Goal: Communication & Community: Ask a question

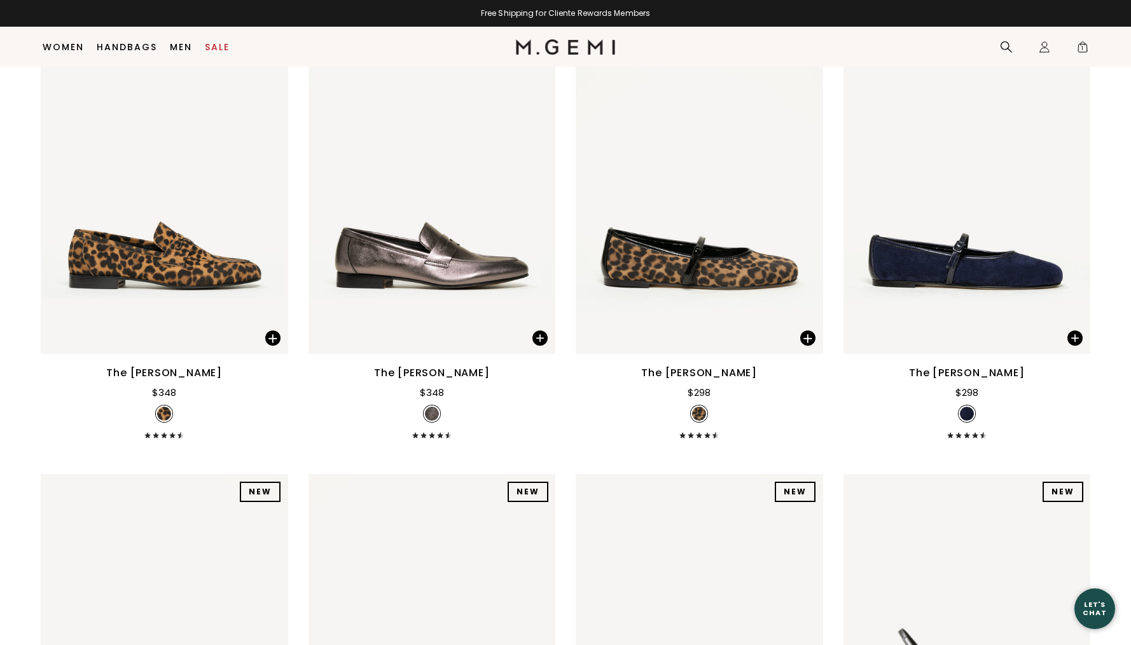
scroll to position [12378, 0]
click at [1097, 609] on div "Let's Chat" at bounding box center [1094, 609] width 41 height 16
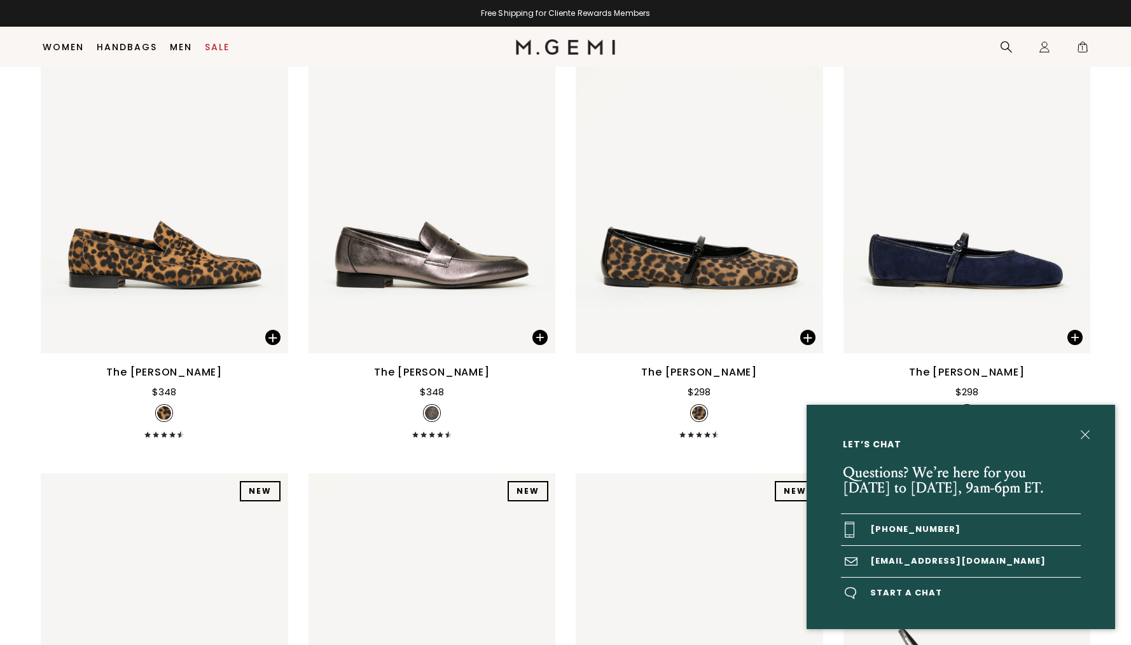
click at [1082, 46] on div "Let’s Chat Questions? We’re here for you Monday to Friday, 9am-6pm ET. +1-844-5…" at bounding box center [565, 322] width 1131 height 645
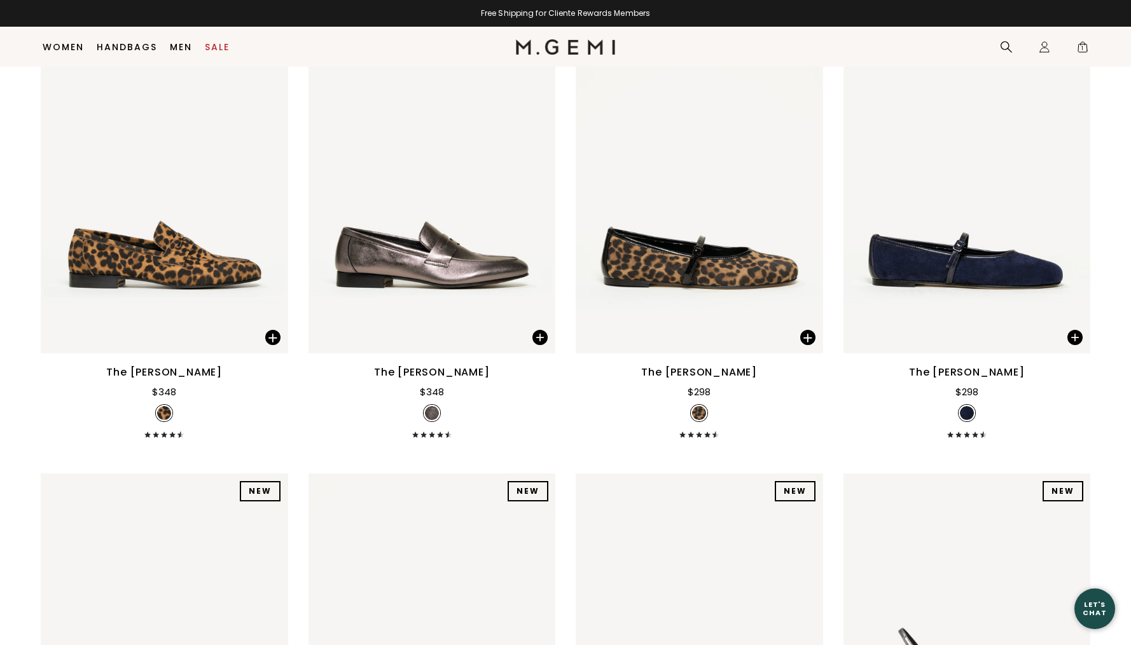
click at [1082, 46] on span "1" at bounding box center [1082, 49] width 13 height 13
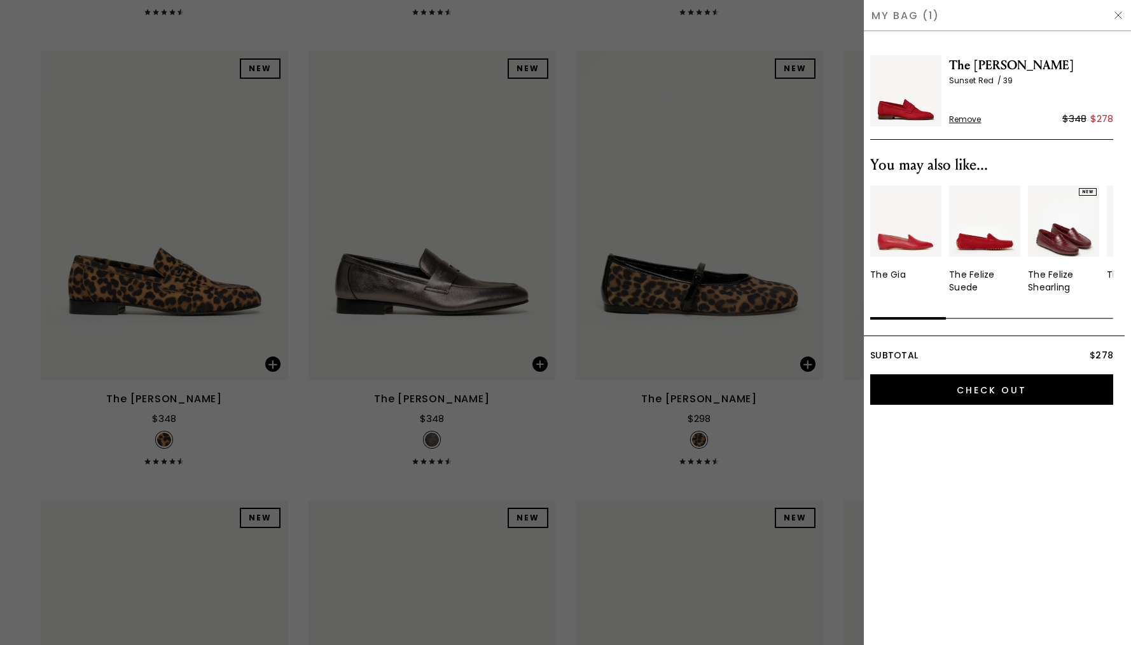
scroll to position [0, 0]
click at [904, 241] on img "1 / 10" at bounding box center [905, 221] width 71 height 71
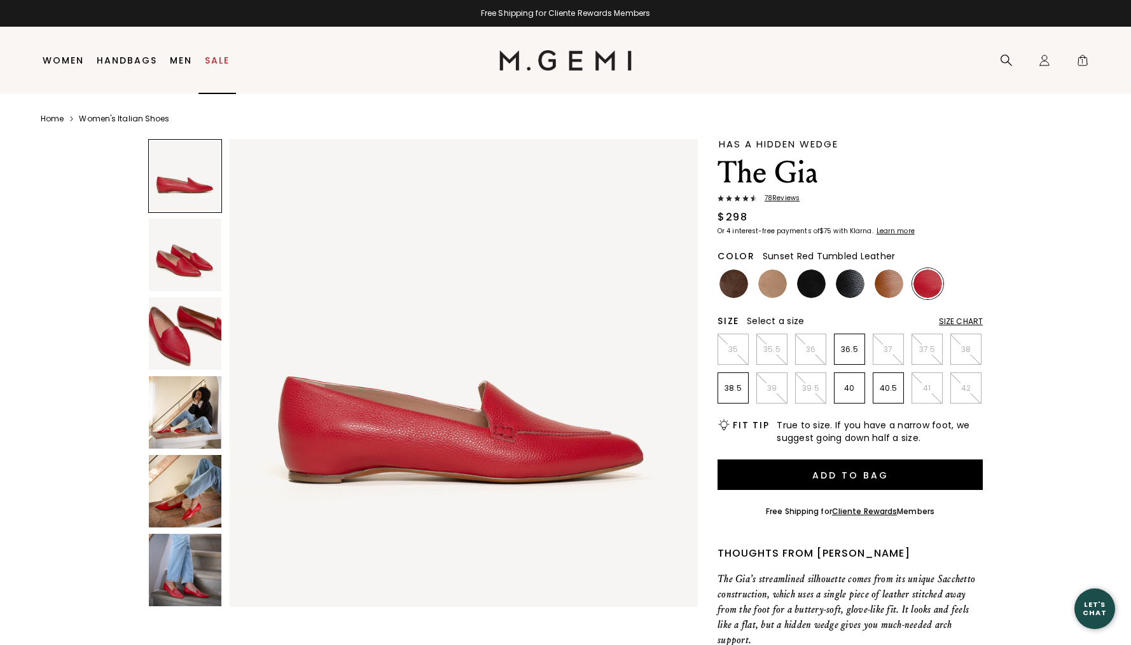
click at [226, 55] on link "Sale" at bounding box center [217, 60] width 25 height 10
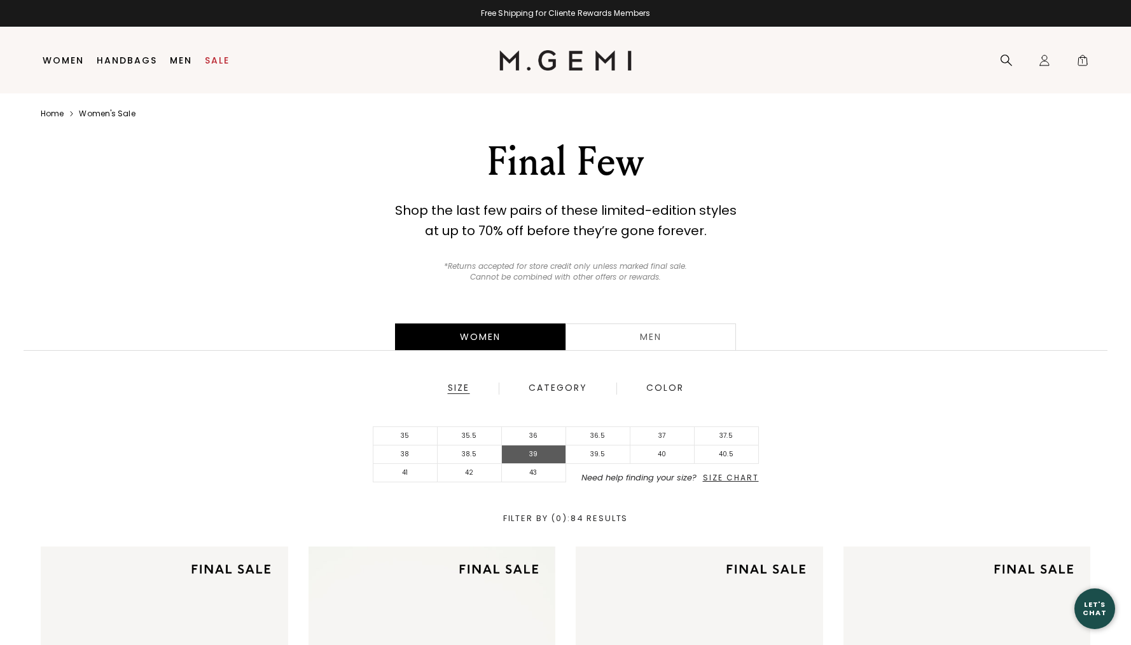
click at [528, 464] on li "39" at bounding box center [534, 455] width 64 height 18
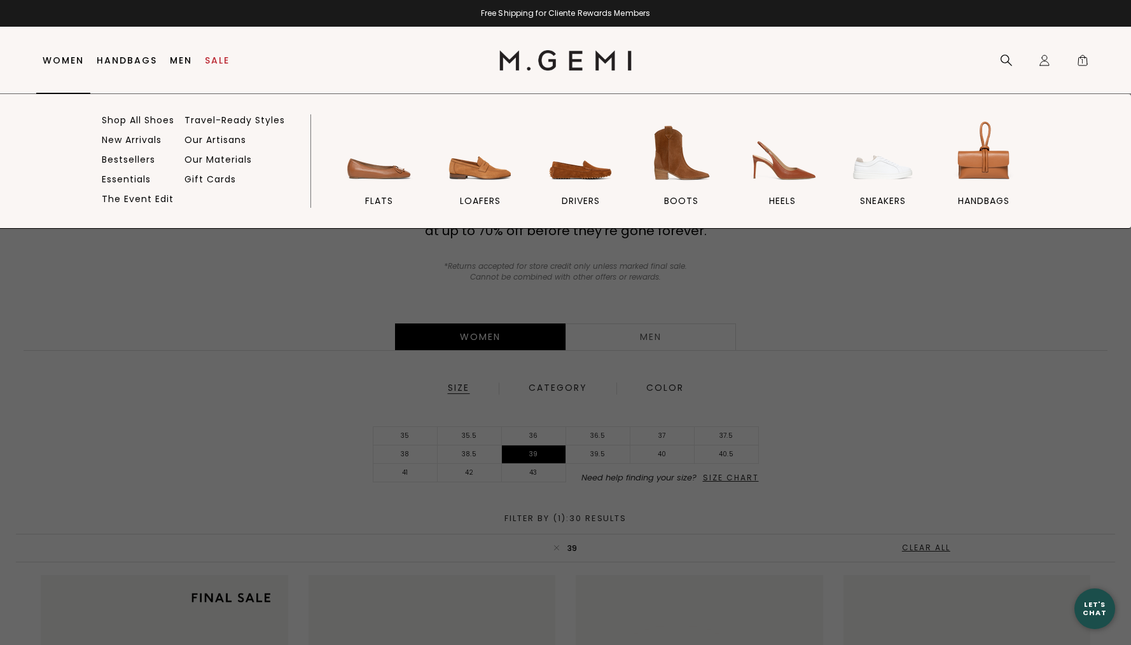
click at [67, 62] on link "Women" at bounding box center [63, 60] width 41 height 10
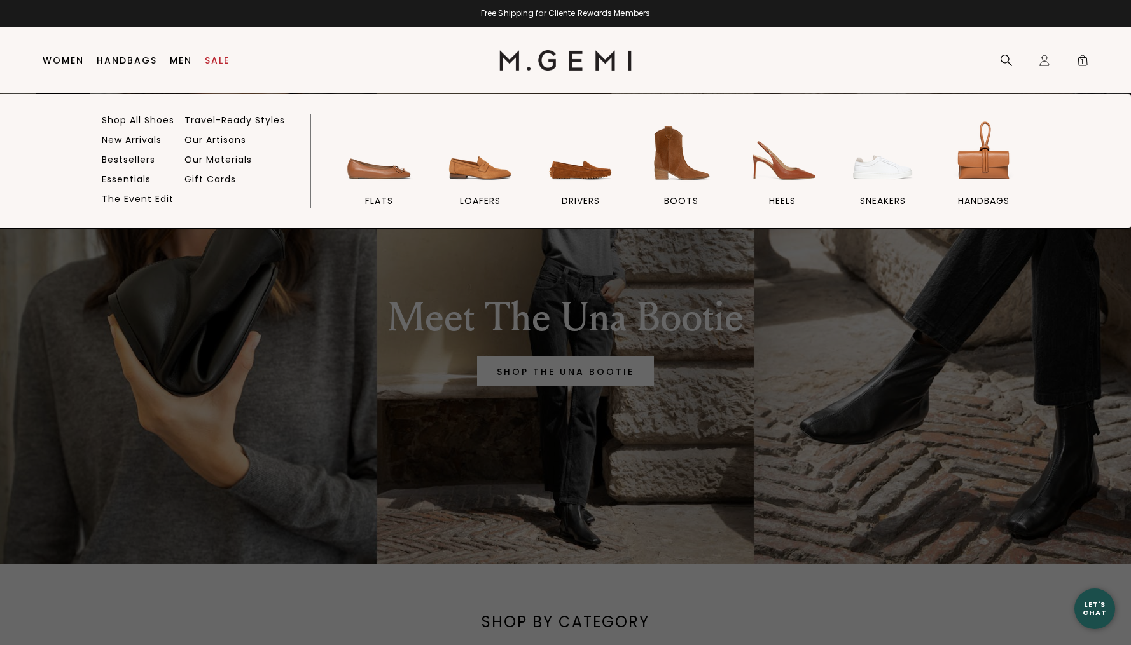
click at [59, 61] on link "Women" at bounding box center [63, 60] width 41 height 10
click at [57, 57] on link "Women" at bounding box center [63, 60] width 41 height 10
click at [57, 64] on link "Women" at bounding box center [63, 60] width 41 height 10
click at [471, 169] on img at bounding box center [479, 153] width 71 height 71
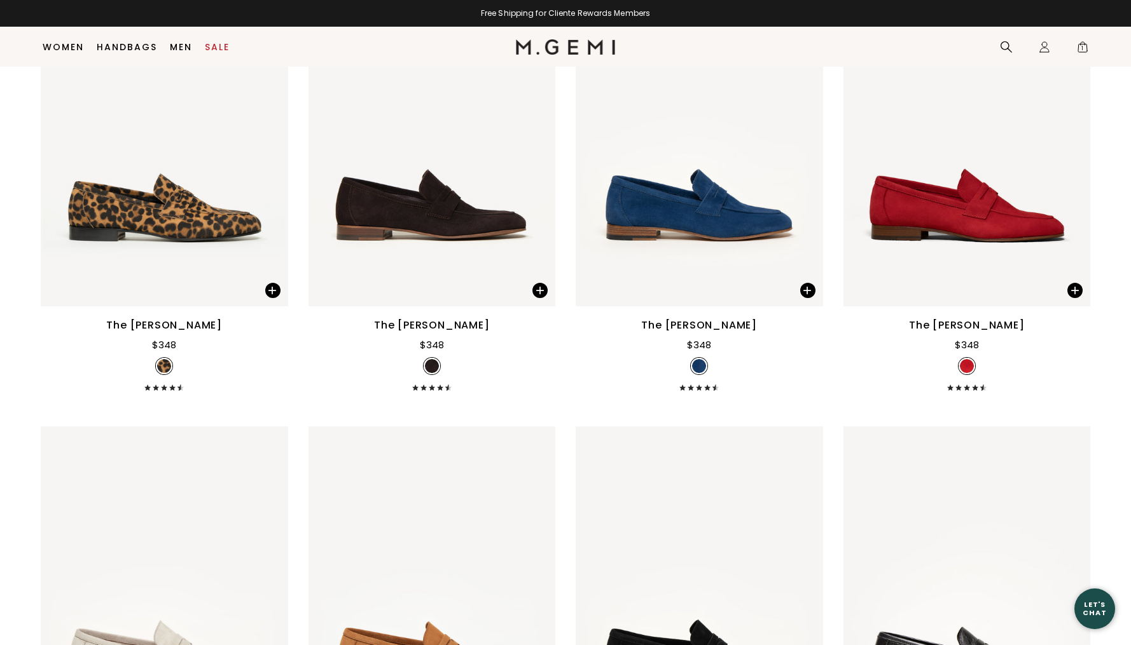
scroll to position [1405, 0]
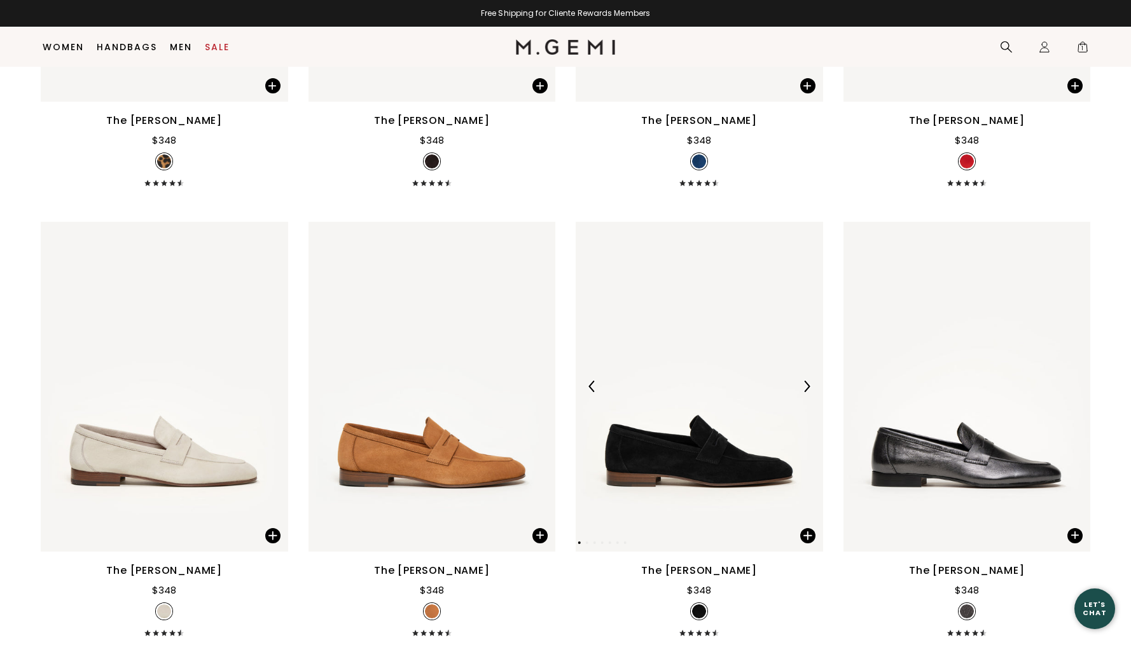
click at [702, 452] on img at bounding box center [698, 387] width 247 height 330
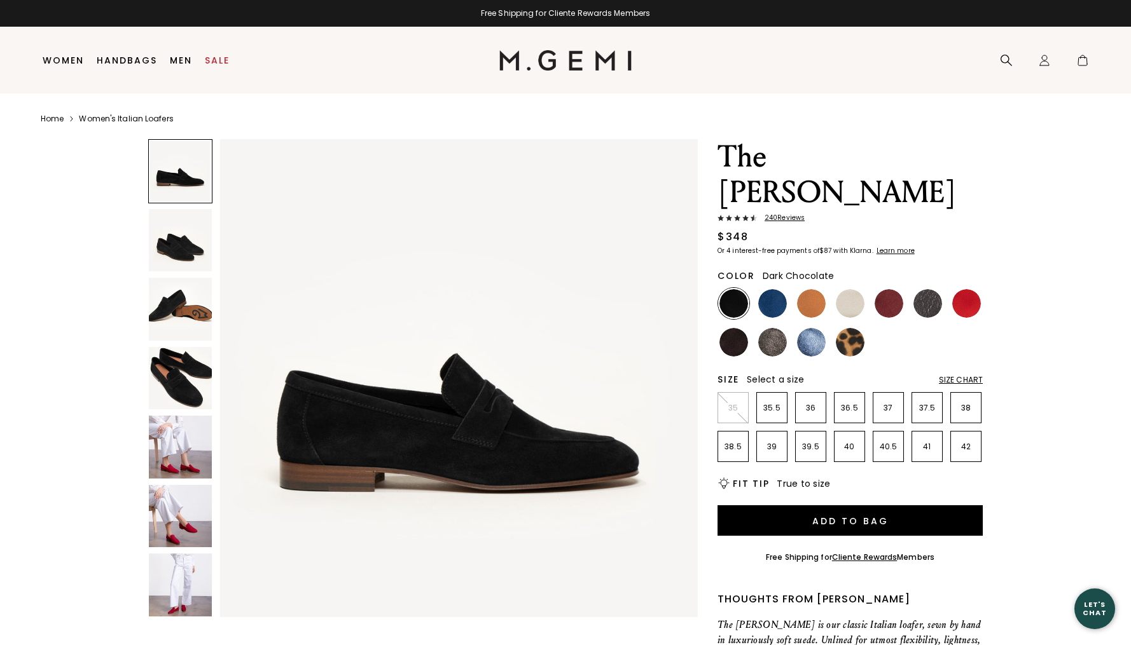
click at [727, 328] on img at bounding box center [733, 342] width 29 height 29
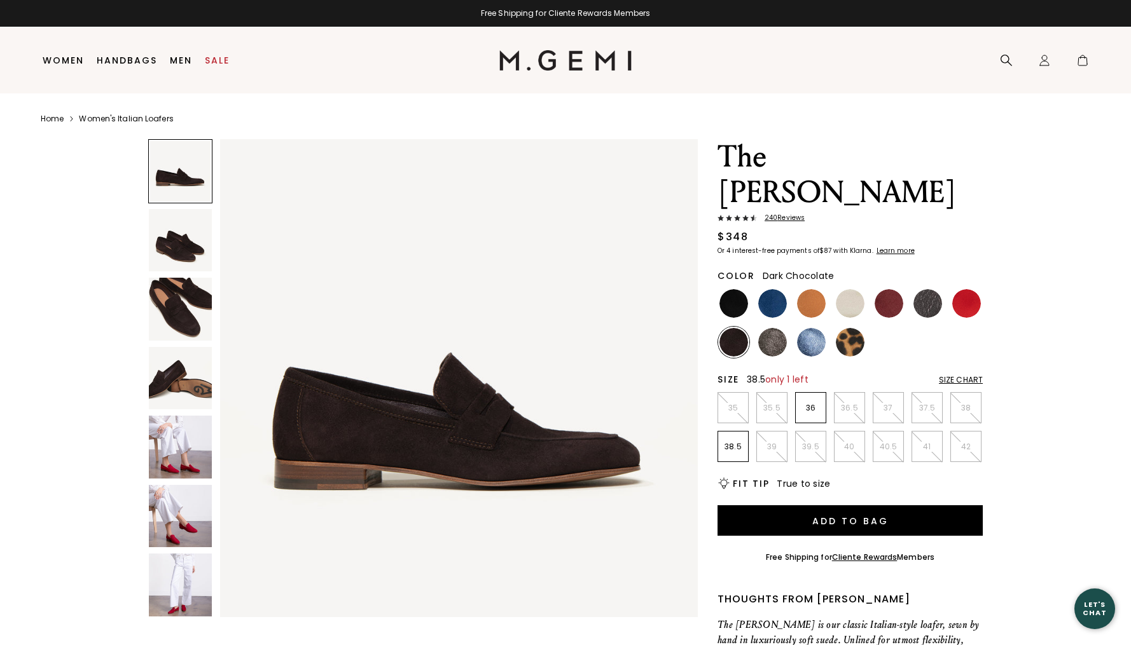
click at [734, 442] on p "38.5" at bounding box center [733, 447] width 30 height 10
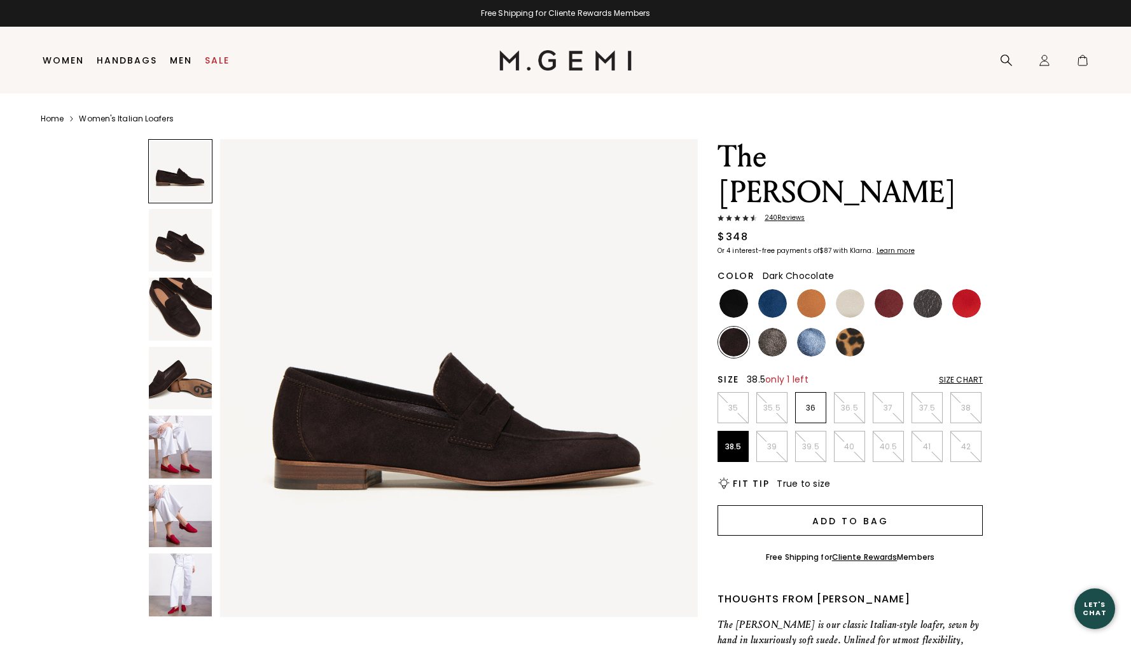
click at [886, 506] on button "Add to Bag" at bounding box center [849, 521] width 265 height 31
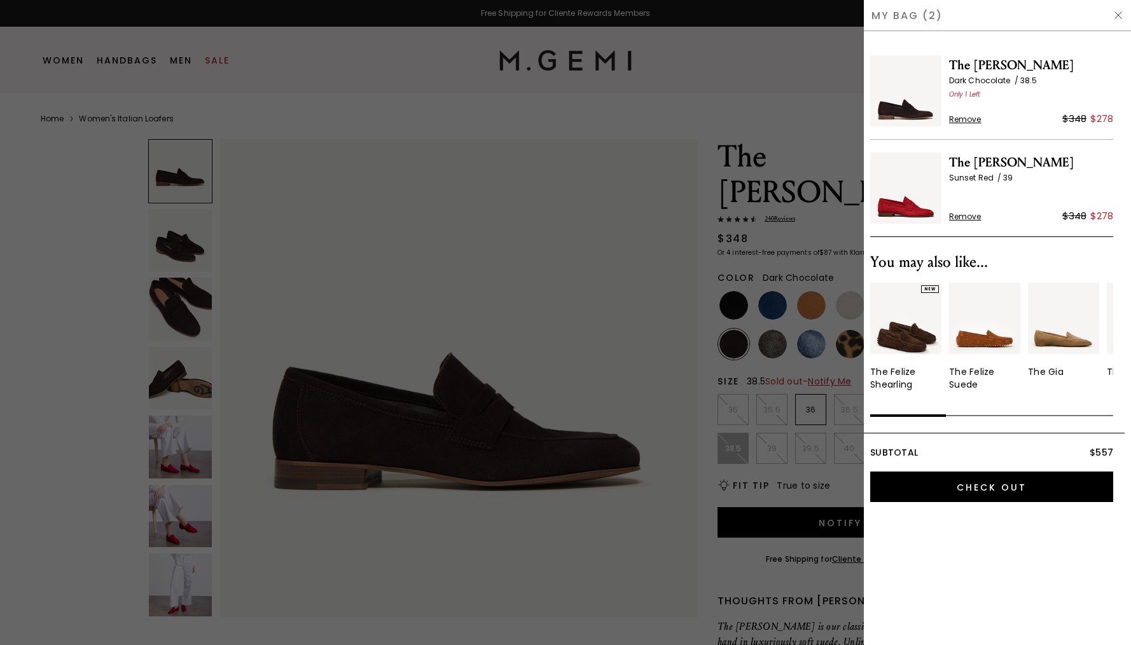
click at [545, 332] on div at bounding box center [565, 322] width 1131 height 645
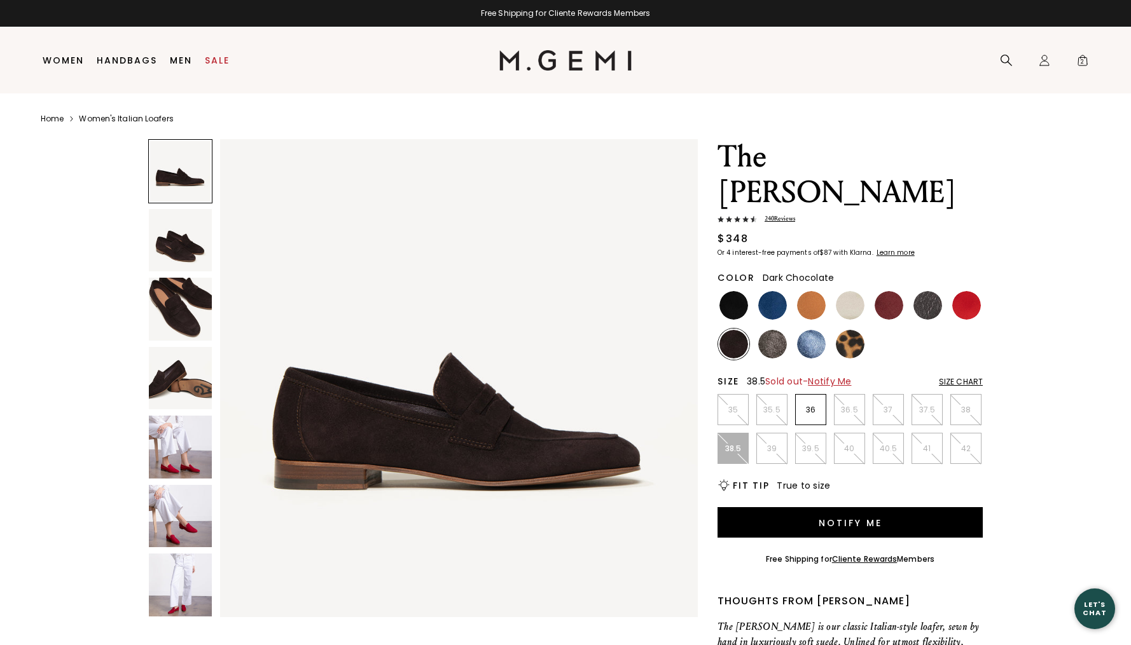
click at [970, 377] on div "Size Chart" at bounding box center [961, 382] width 44 height 10
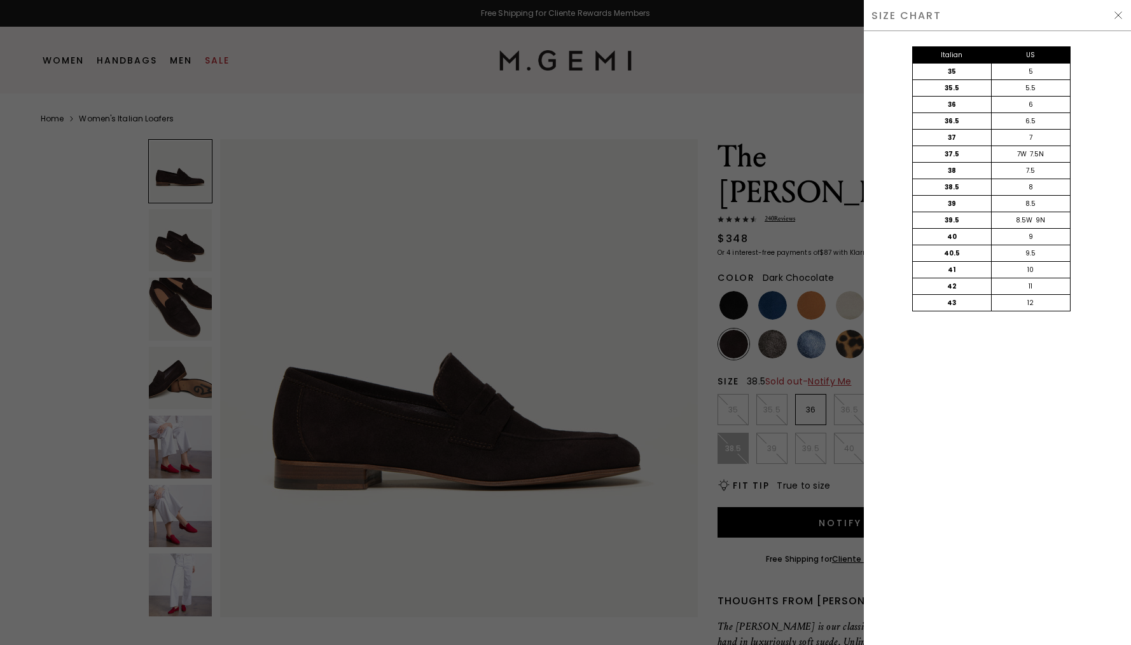
click at [1115, 11] on img at bounding box center [1118, 15] width 10 height 10
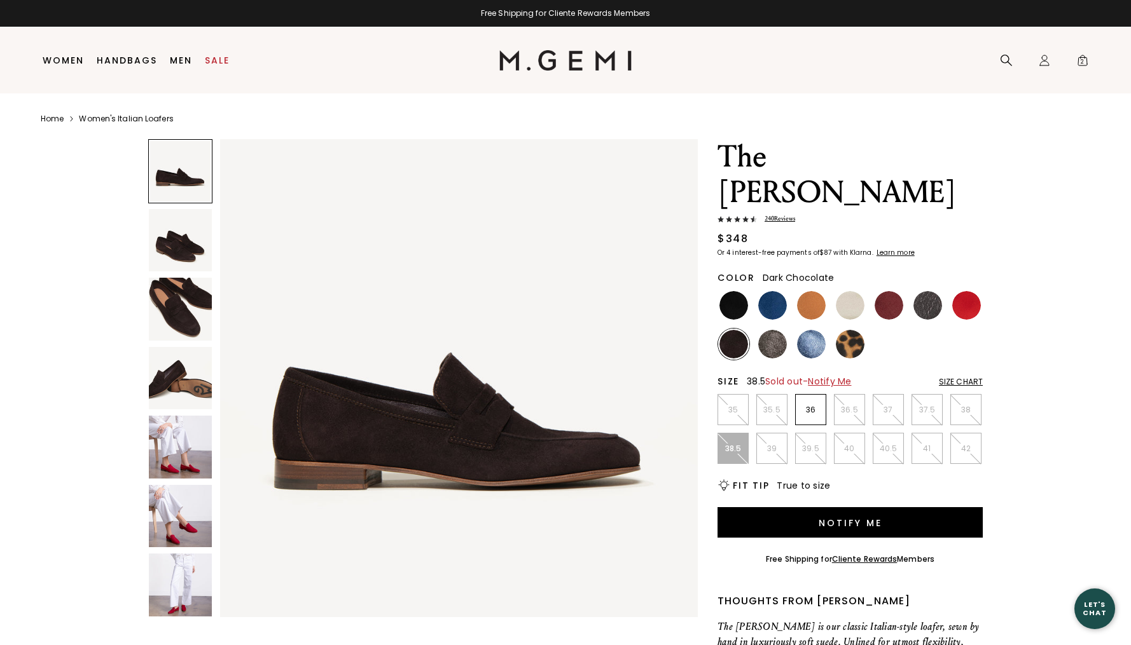
click at [752, 481] on h2 "Fit Tip" at bounding box center [751, 486] width 36 height 10
click at [193, 253] on img at bounding box center [180, 240] width 63 height 63
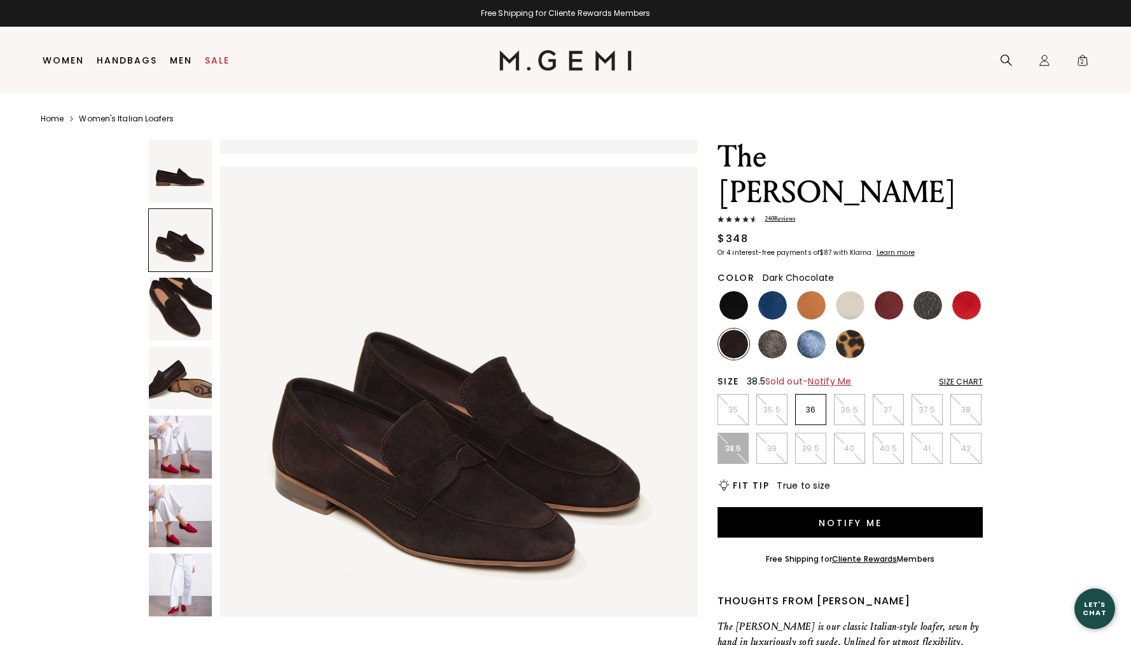
scroll to position [491, 0]
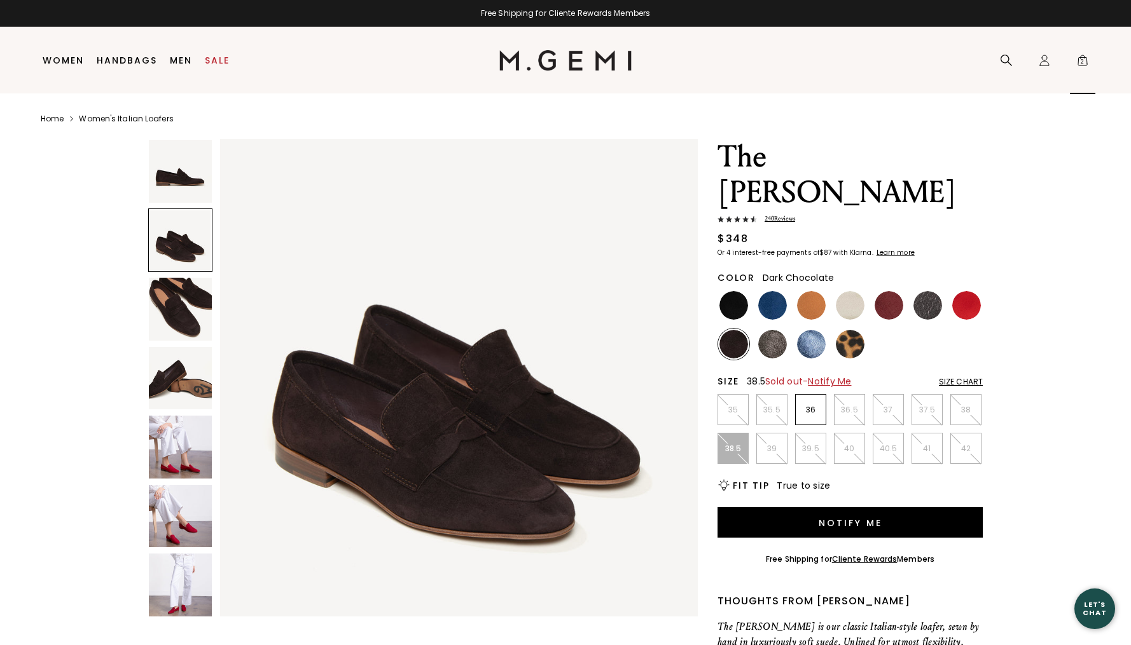
click at [1080, 64] on span "2" at bounding box center [1082, 63] width 13 height 13
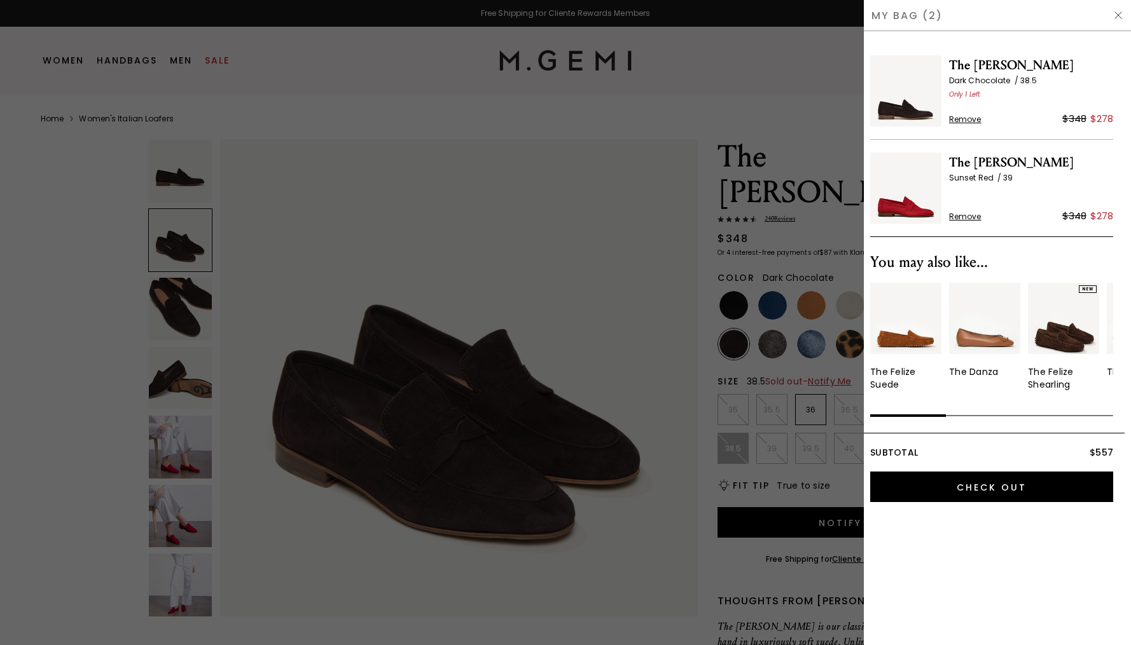
click at [1119, 13] on img at bounding box center [1118, 15] width 10 height 10
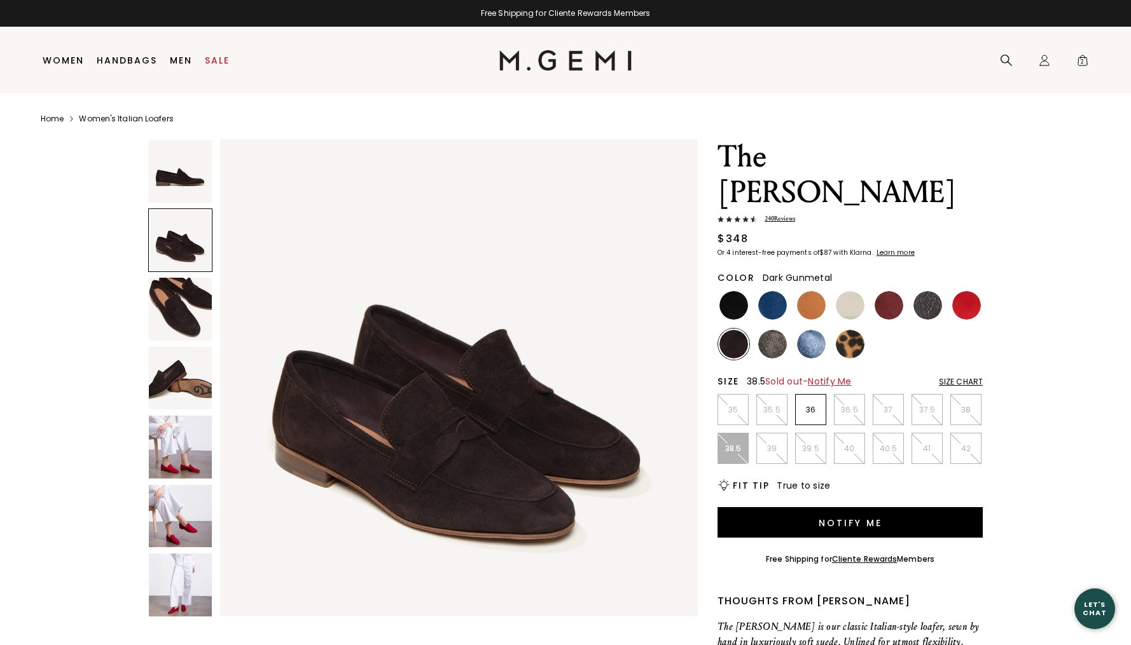
click at [924, 291] on img at bounding box center [927, 305] width 29 height 29
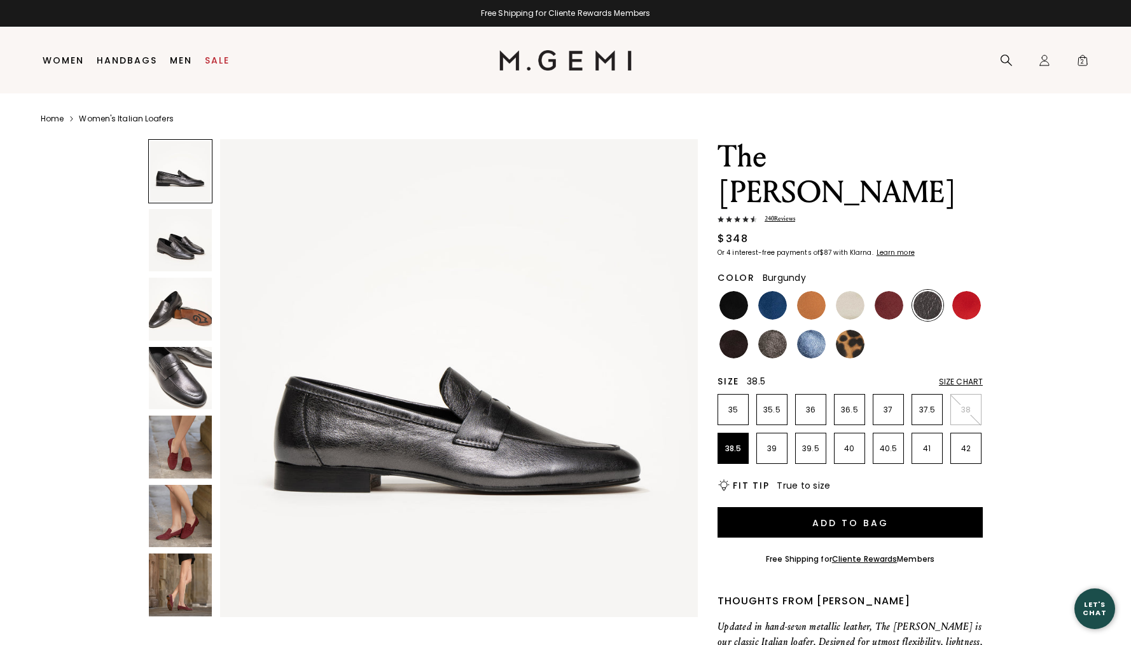
click at [886, 291] on img at bounding box center [888, 305] width 29 height 29
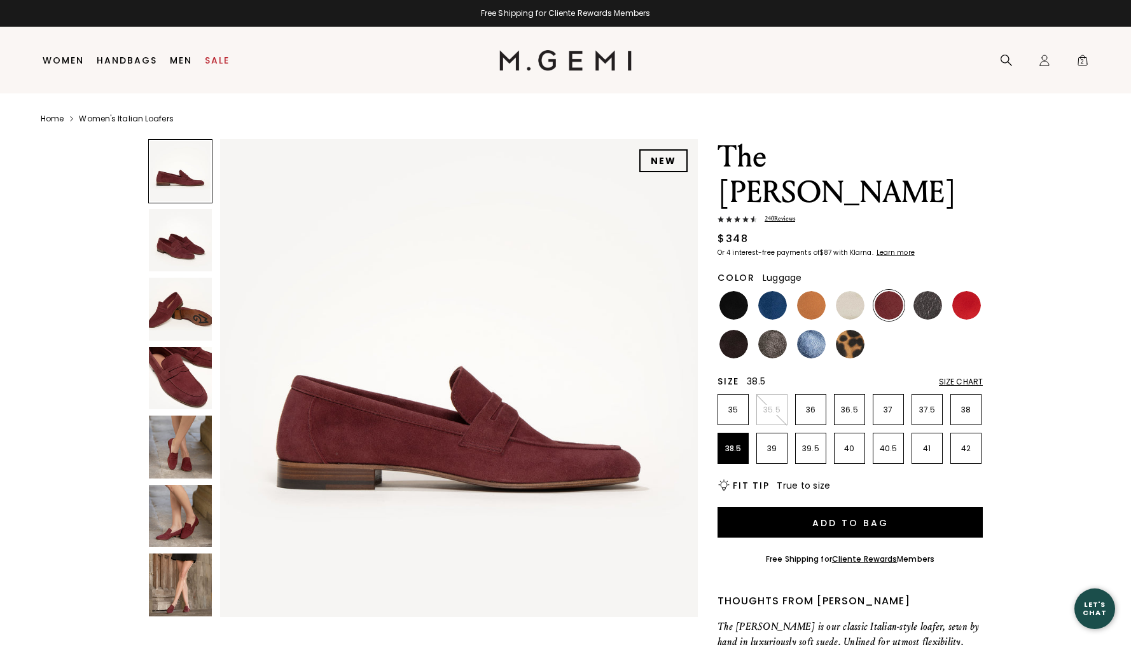
click at [804, 291] on img at bounding box center [811, 305] width 29 height 29
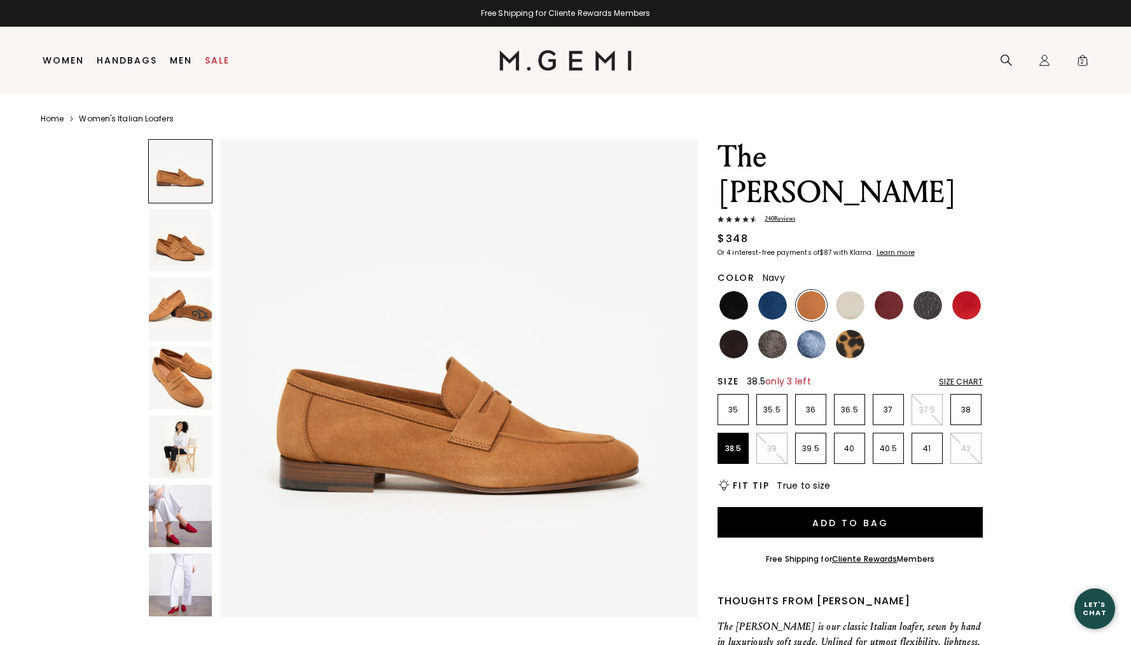
click at [776, 291] on img at bounding box center [772, 305] width 29 height 29
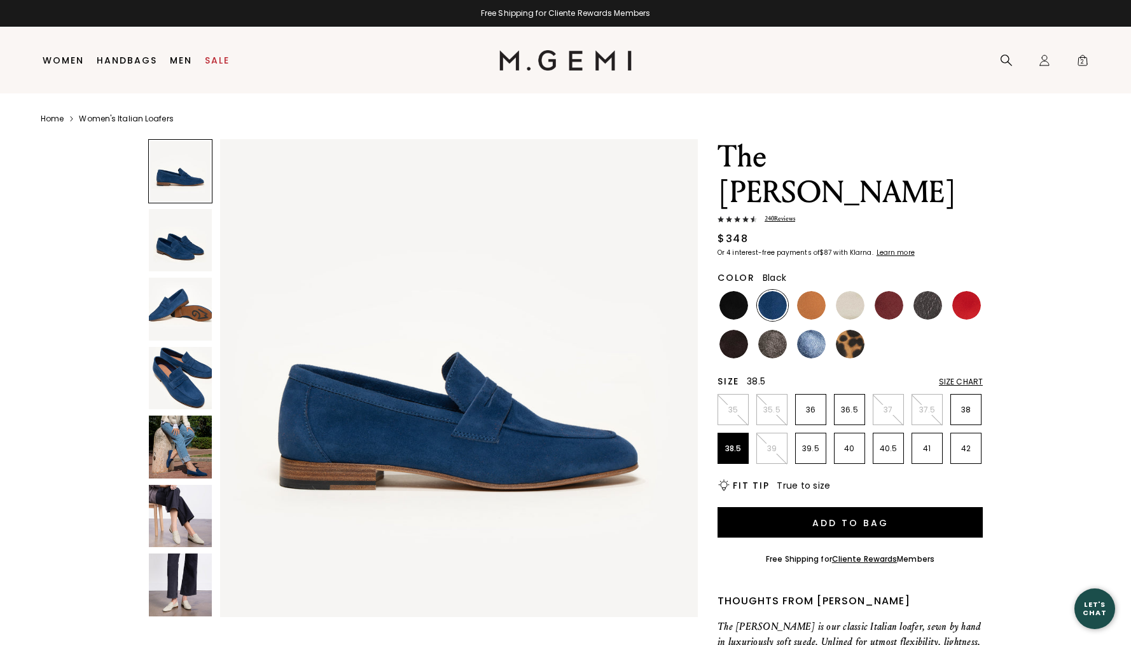
click at [738, 291] on img at bounding box center [733, 305] width 29 height 29
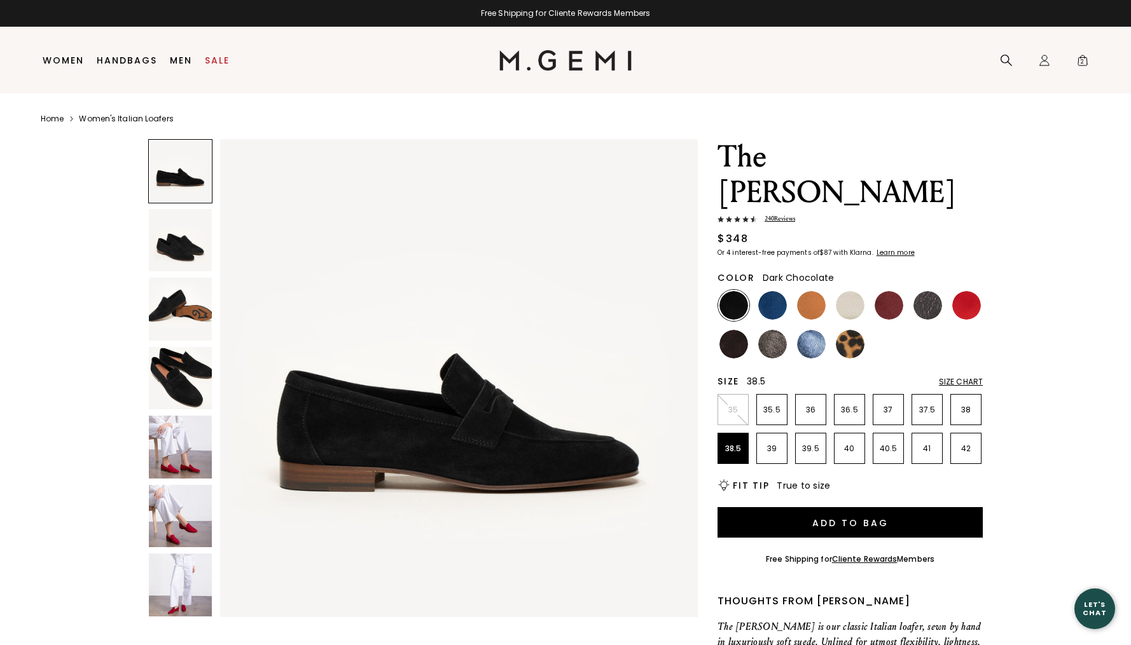
click at [734, 330] on img at bounding box center [733, 344] width 29 height 29
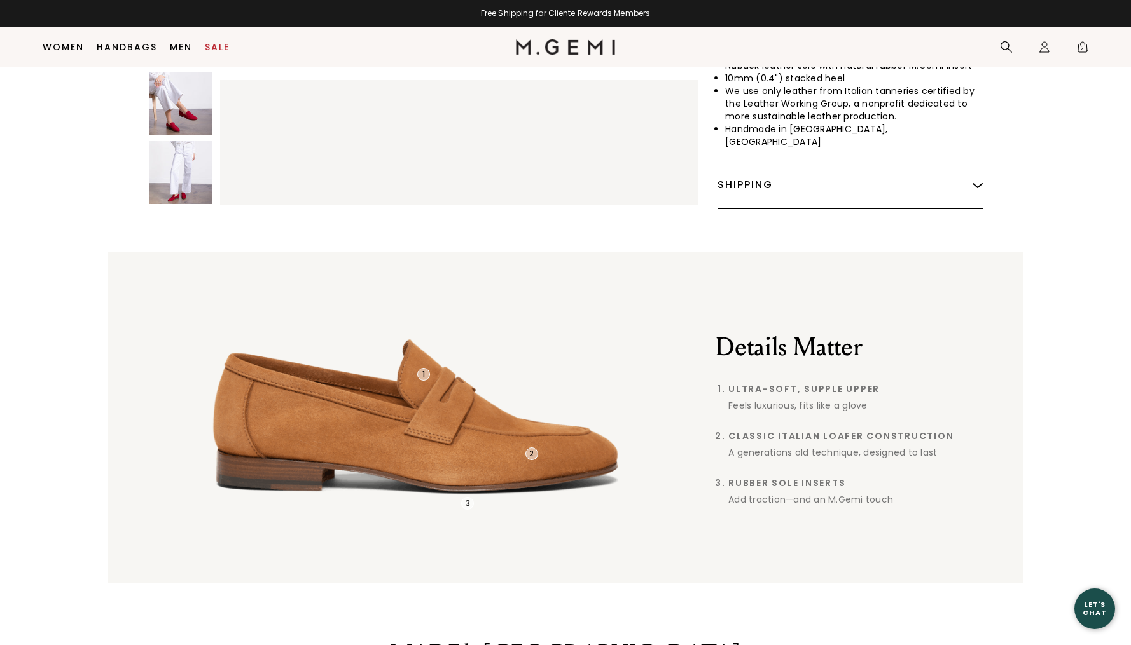
scroll to position [705, 0]
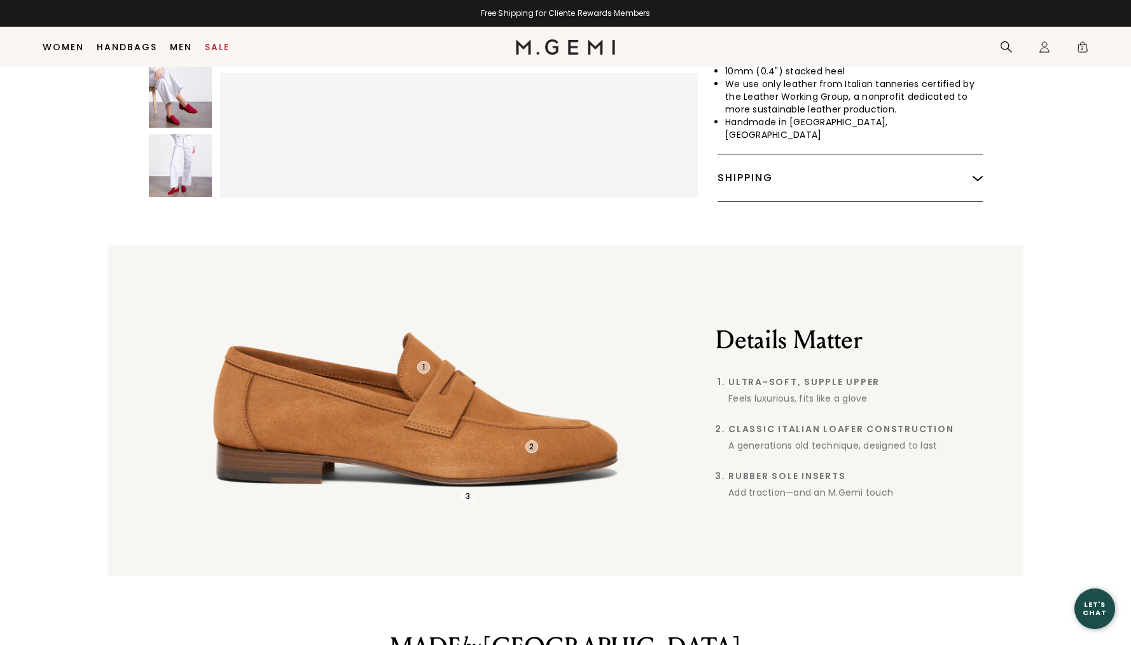
click at [1085, 609] on div "Let's Chat" at bounding box center [1094, 609] width 41 height 16
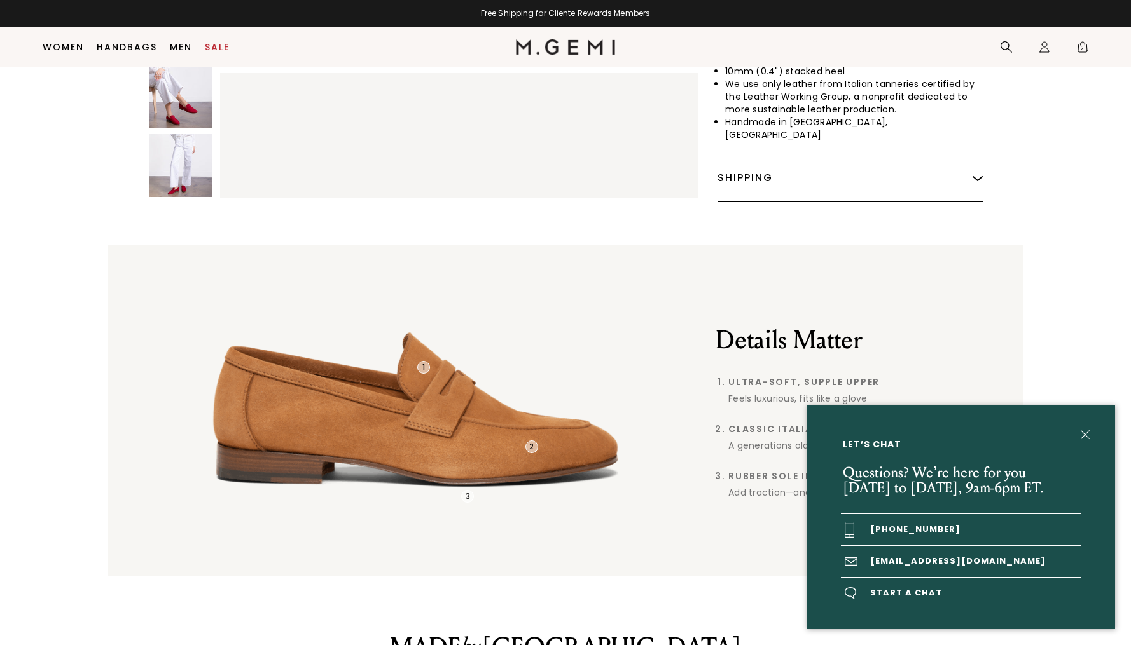
click at [913, 591] on span "Start a chat" at bounding box center [961, 593] width 240 height 31
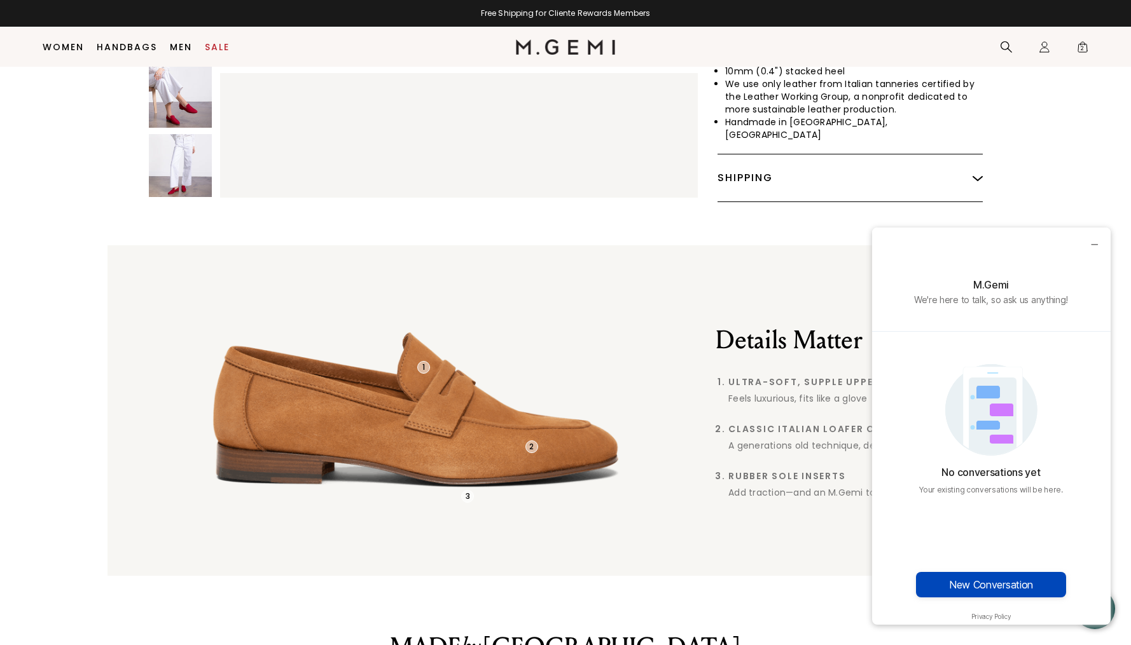
click at [959, 586] on button "New Conversation" at bounding box center [991, 584] width 150 height 25
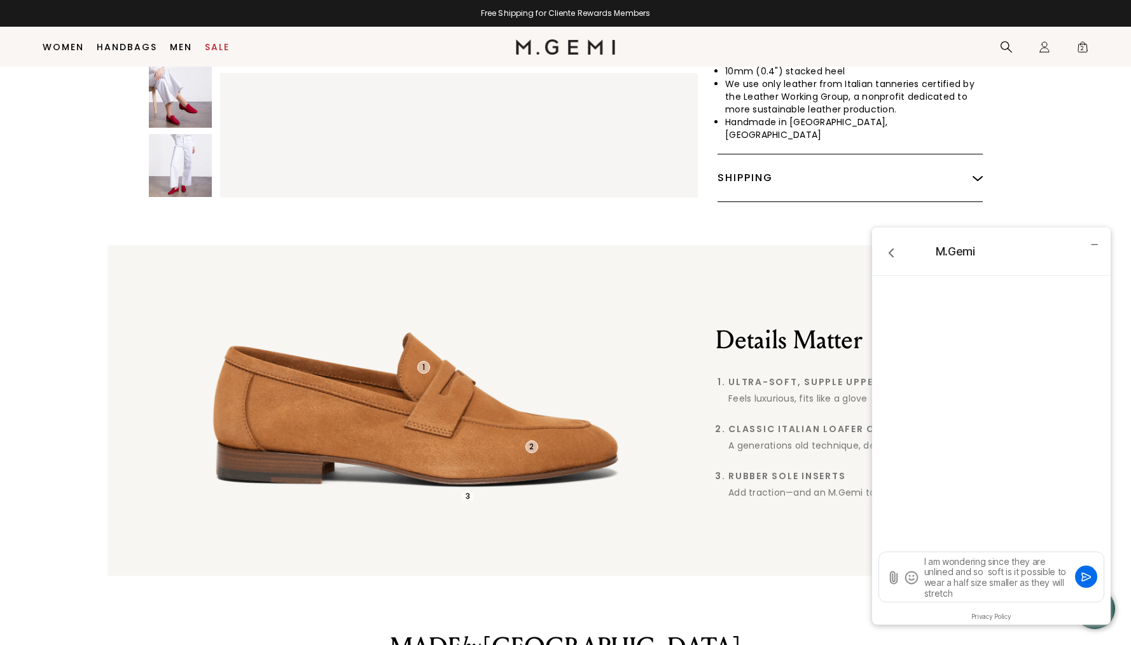
type textarea "I am wondering since they are unlined and so soft is it possible to wear a half…"
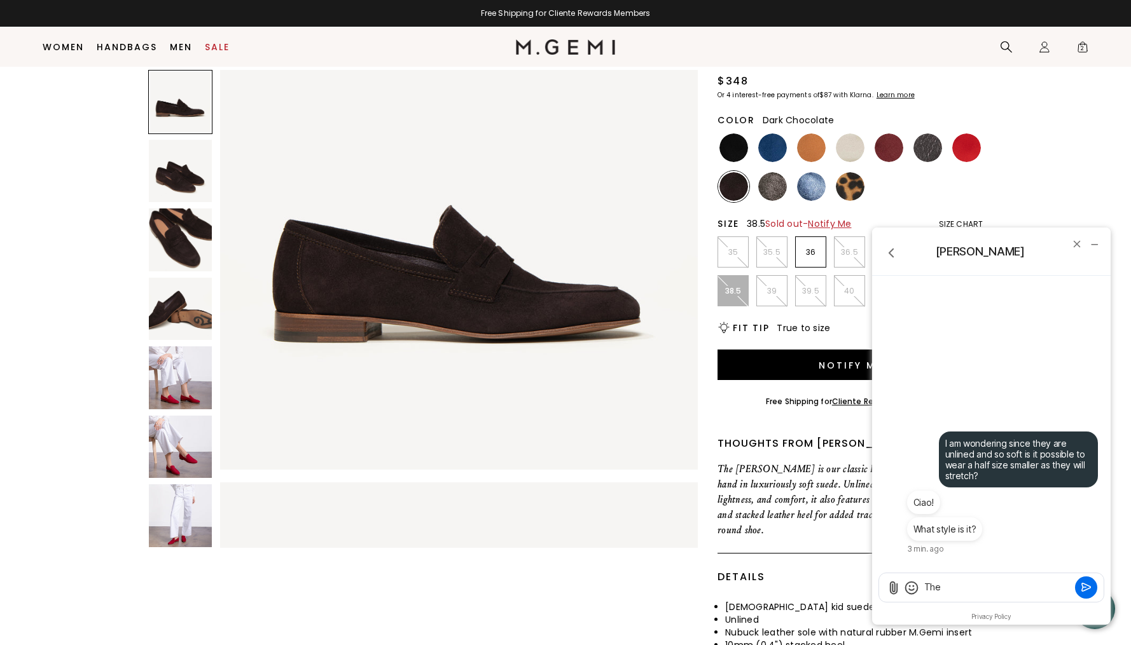
scroll to position [180, 0]
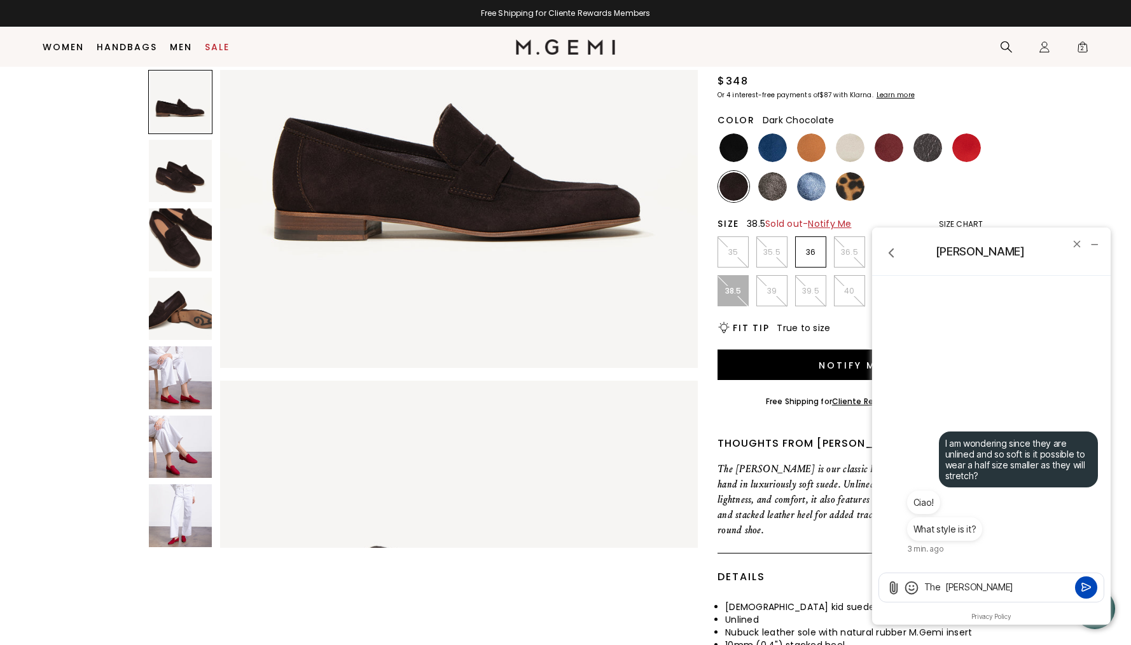
type textarea "The Sacca Donna"
click at [1086, 589] on icon "Submit" at bounding box center [1086, 588] width 8 height 8
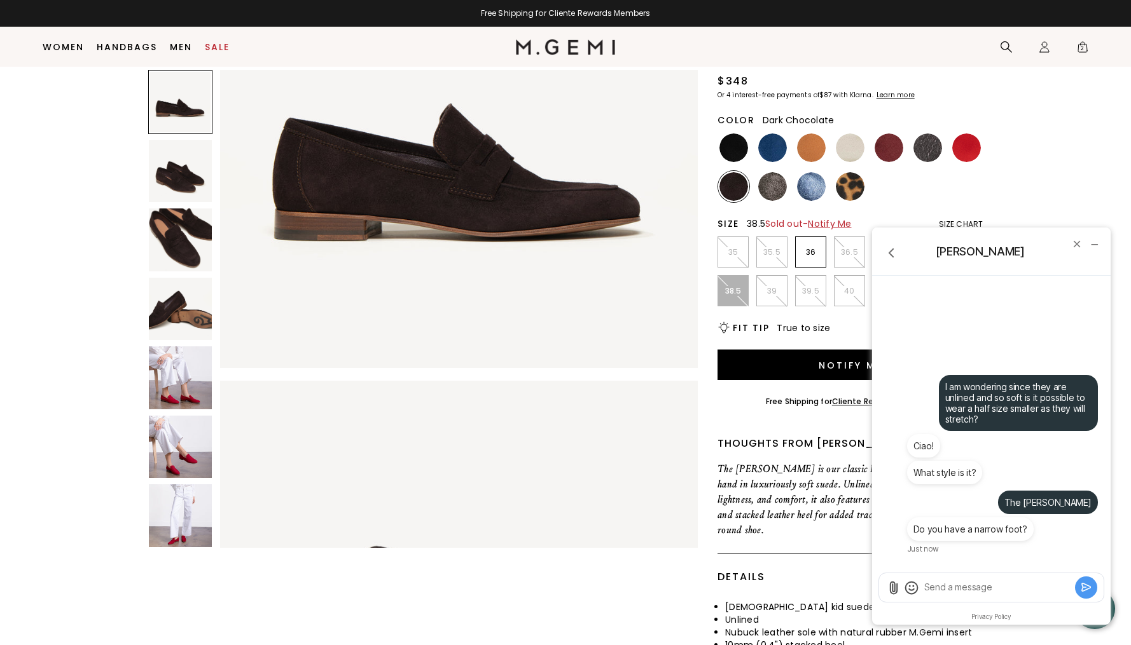
click at [940, 588] on textarea "Send a message" at bounding box center [997, 587] width 149 height 13
type textarea "no"
click at [1089, 586] on icon "Submit" at bounding box center [1086, 587] width 13 height 13
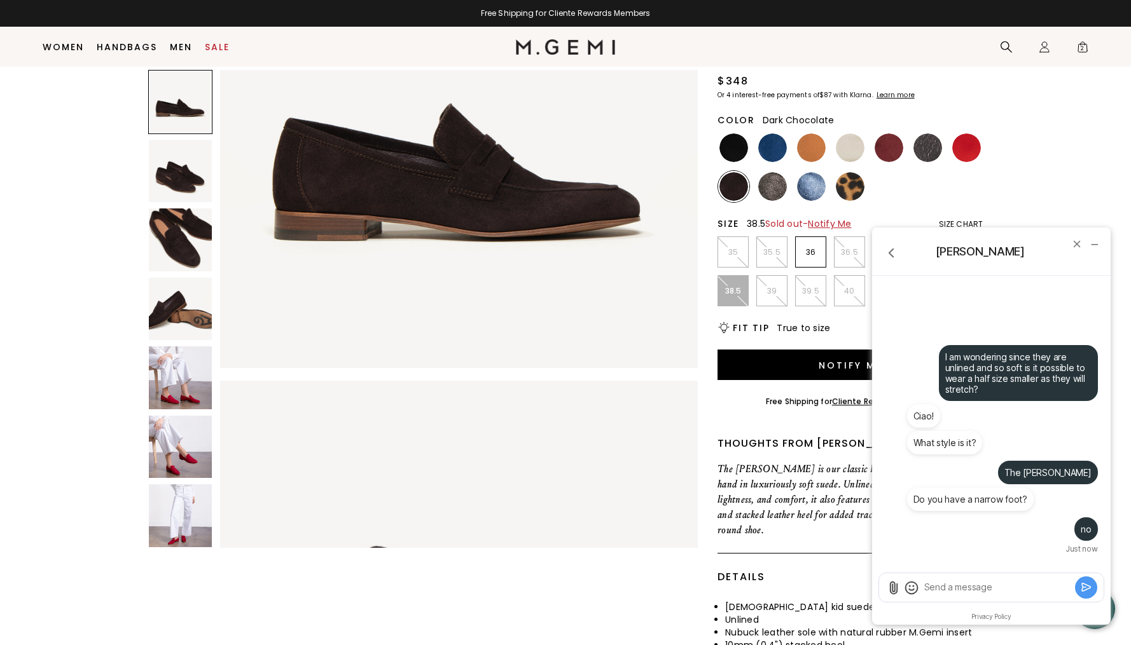
click at [940, 590] on textarea "Send a message" at bounding box center [997, 587] width 149 height 13
type textarea "regular"
click at [1082, 584] on icon "Submit" at bounding box center [1086, 588] width 8 height 8
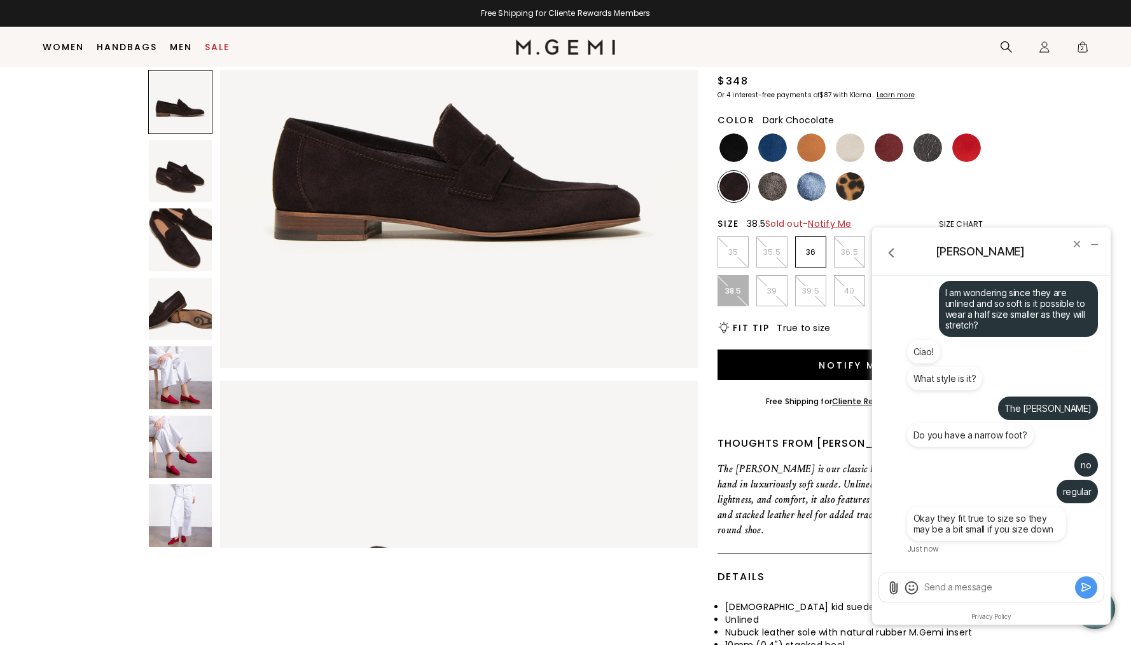
click at [934, 588] on textarea "Send a message" at bounding box center [997, 587] width 149 height 13
type textarea "But will they give?"
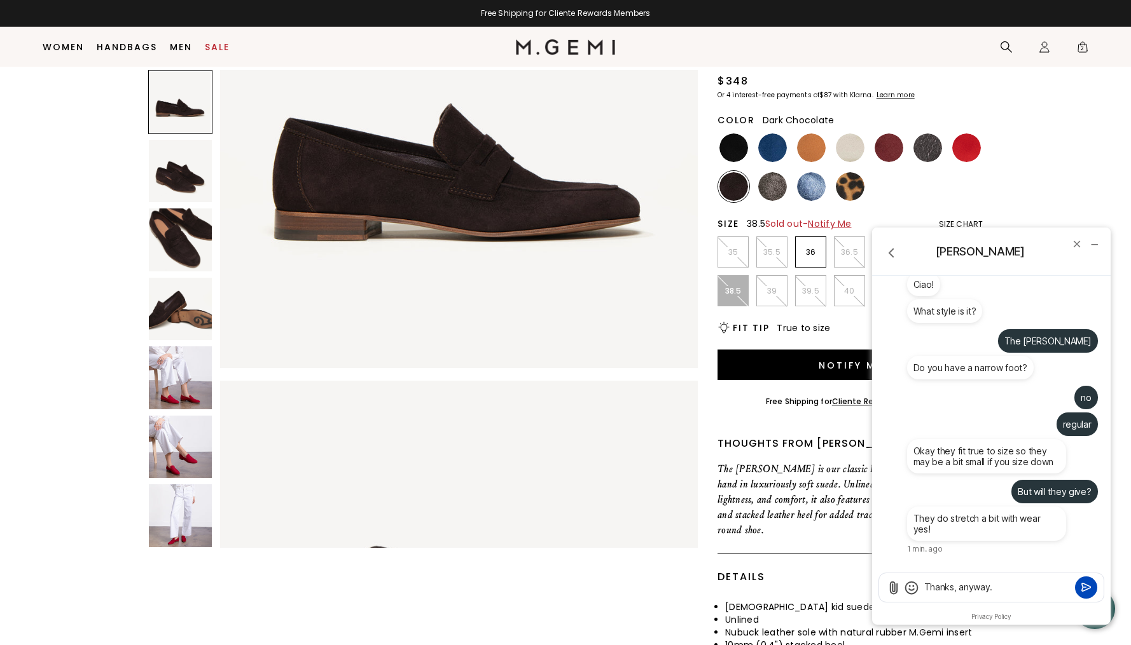
type textarea "Thanks, anyway."
click at [1079, 587] on button "Submit" at bounding box center [1086, 588] width 22 height 22
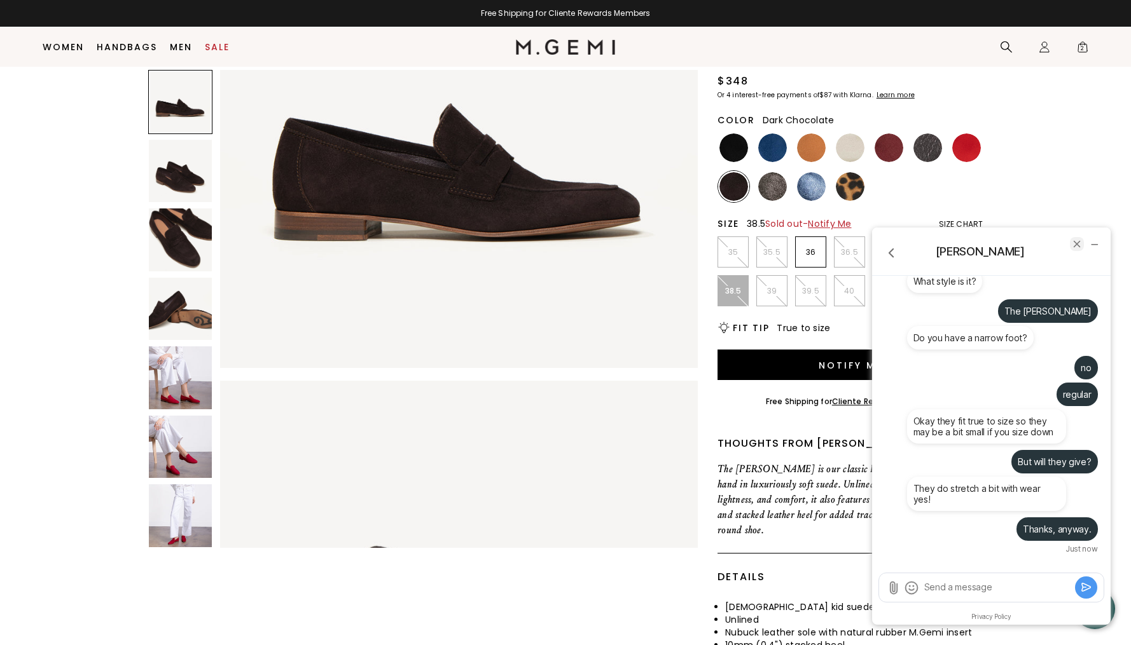
click at [1071, 244] on icon "end chat" at bounding box center [1076, 243] width 11 height 11
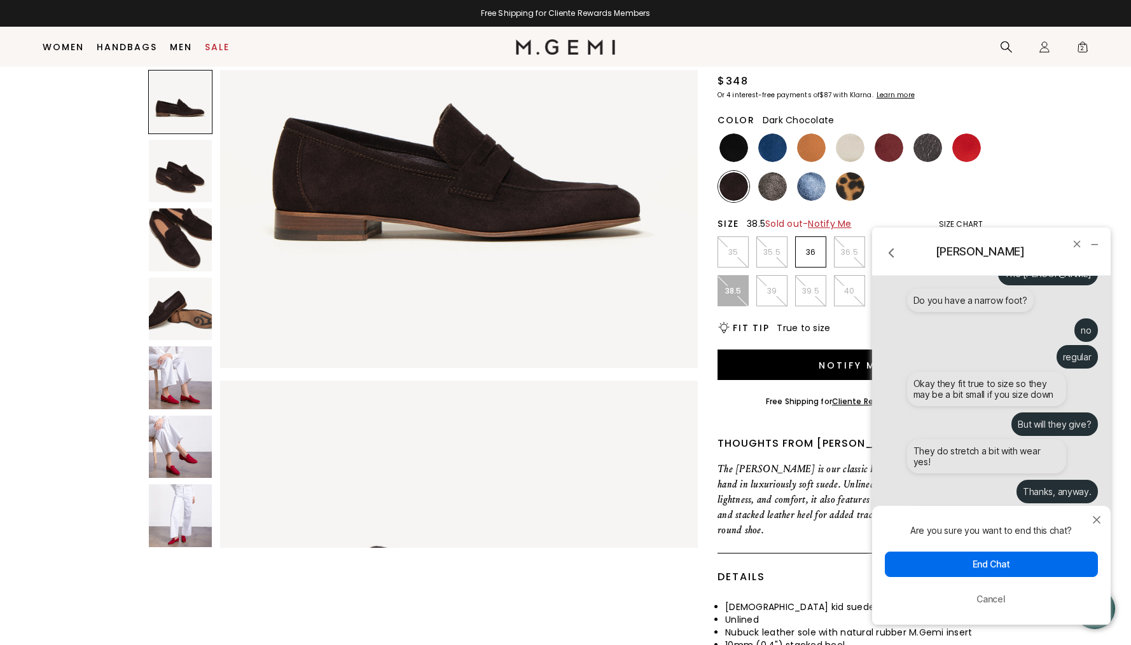
click at [1016, 564] on button "End Chat" at bounding box center [991, 564] width 213 height 25
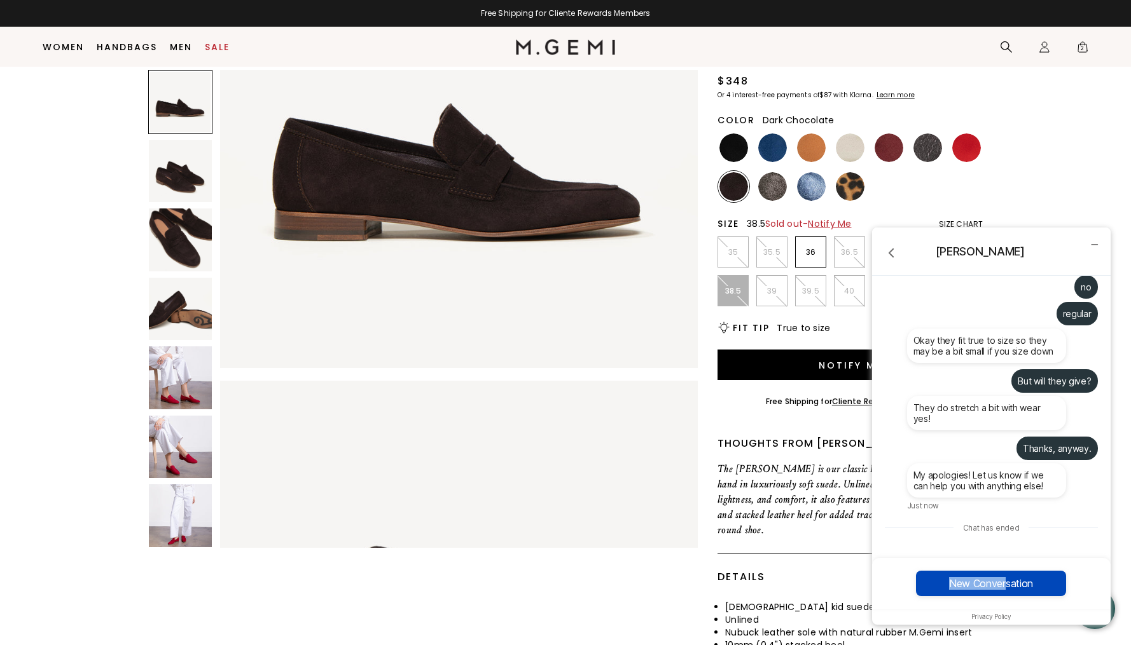
drag, startPoint x: 1004, startPoint y: 568, endPoint x: 1006, endPoint y: 581, distance: 13.5
click at [1006, 581] on div "New Conversation" at bounding box center [991, 583] width 238 height 51
click at [1006, 581] on button "New Conversation" at bounding box center [991, 583] width 150 height 25
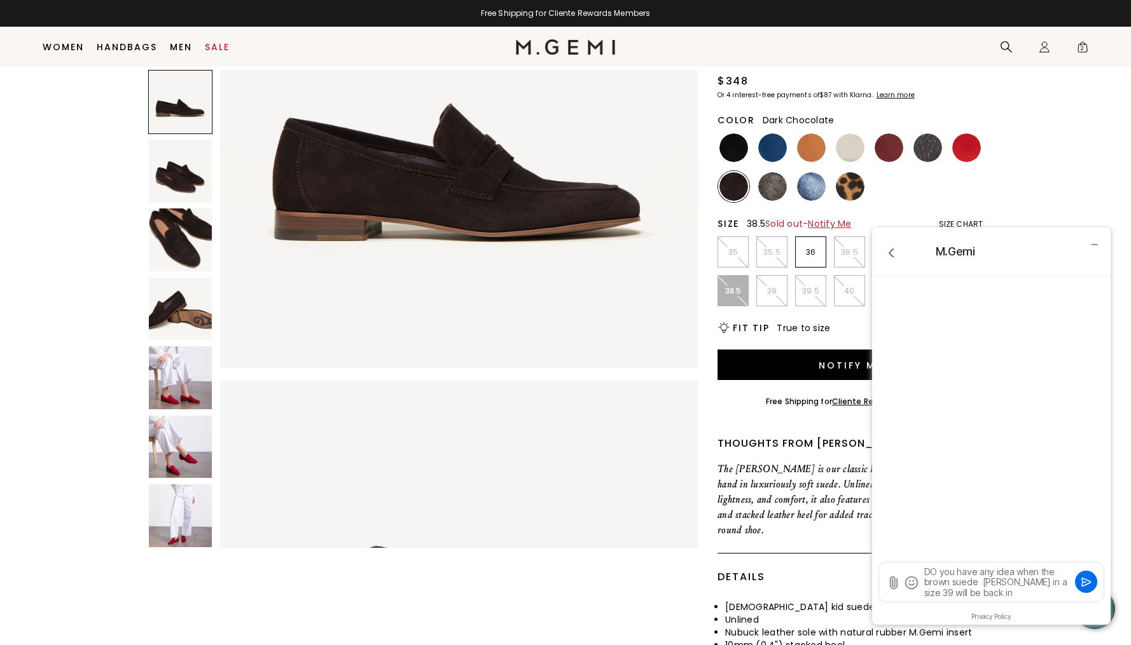
type textarea "DO you have any idea when the brown suede Sacca Donna Loafer in a size 39 will …"
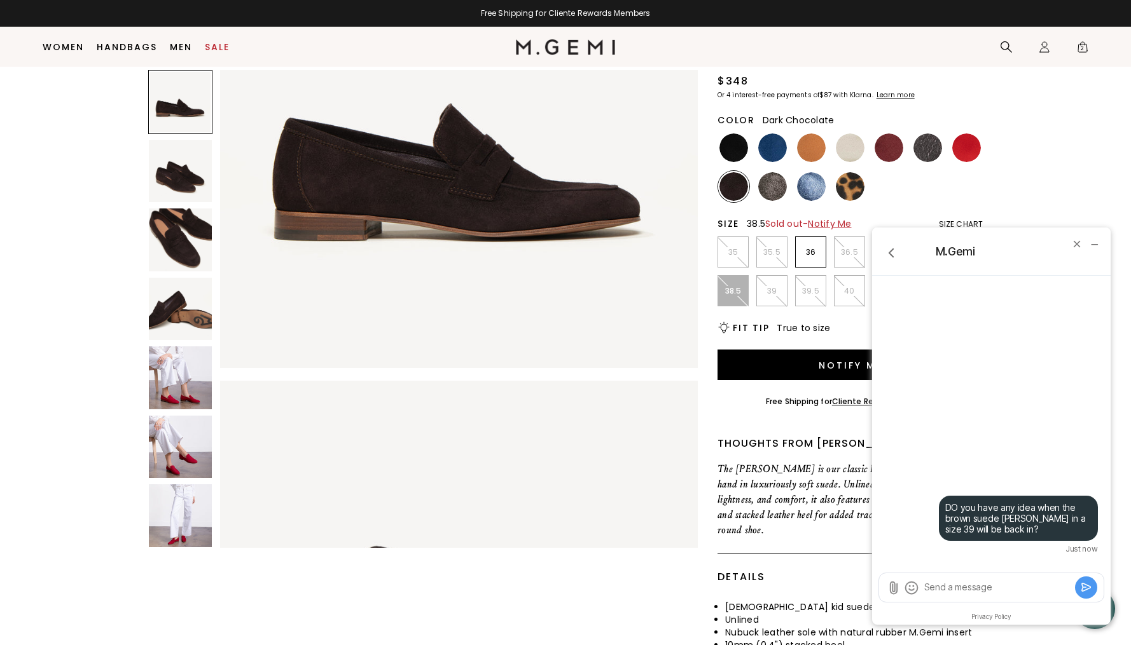
click at [179, 183] on img at bounding box center [180, 171] width 63 height 63
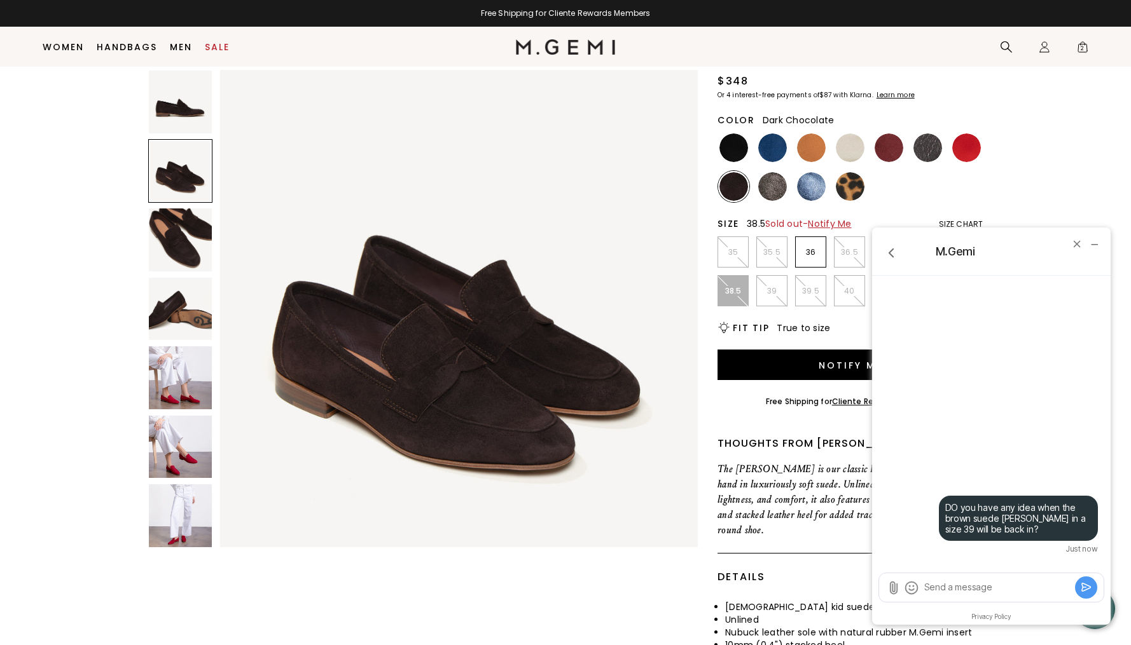
click at [179, 240] on img at bounding box center [180, 240] width 63 height 63
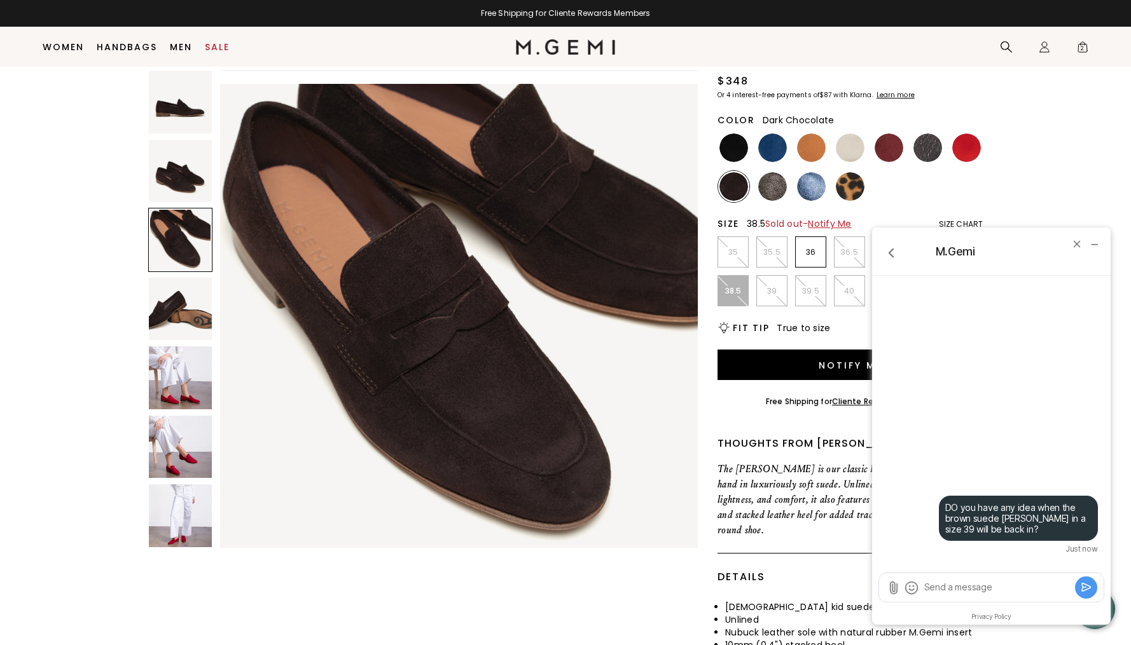
scroll to position [981, 0]
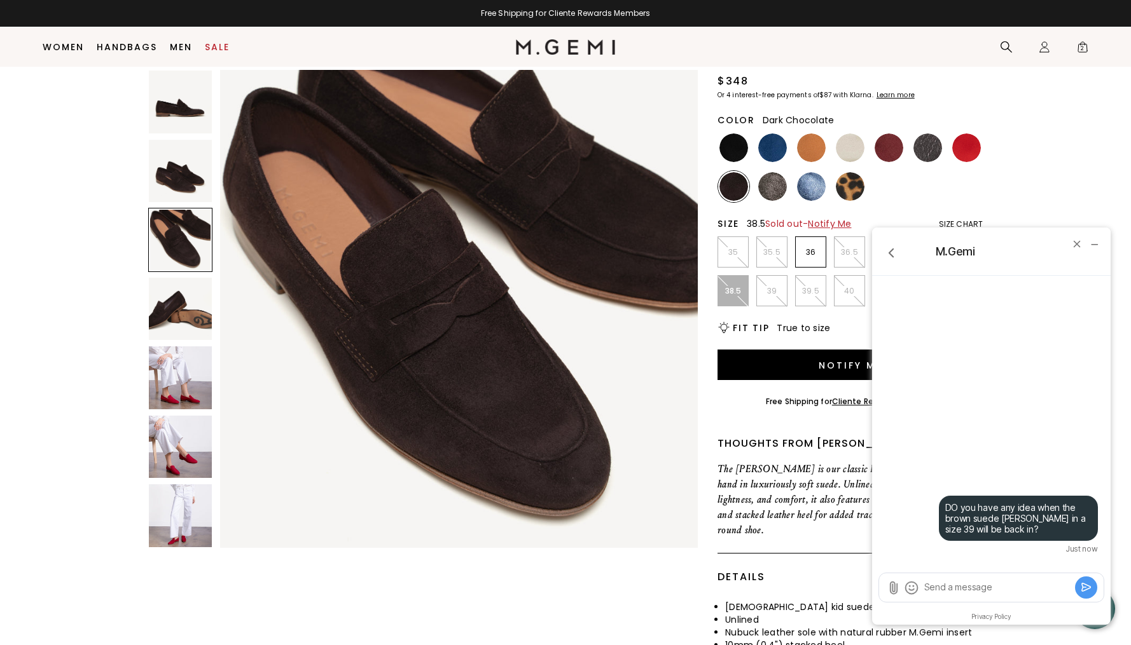
click at [188, 313] on img at bounding box center [180, 309] width 63 height 63
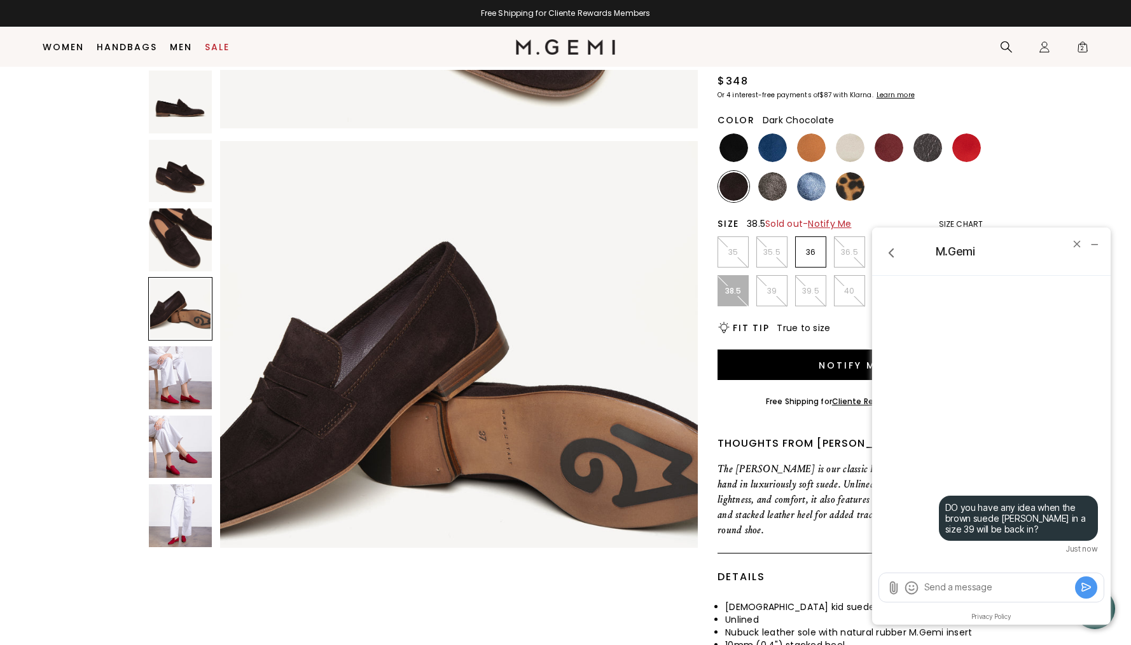
scroll to position [1472, 0]
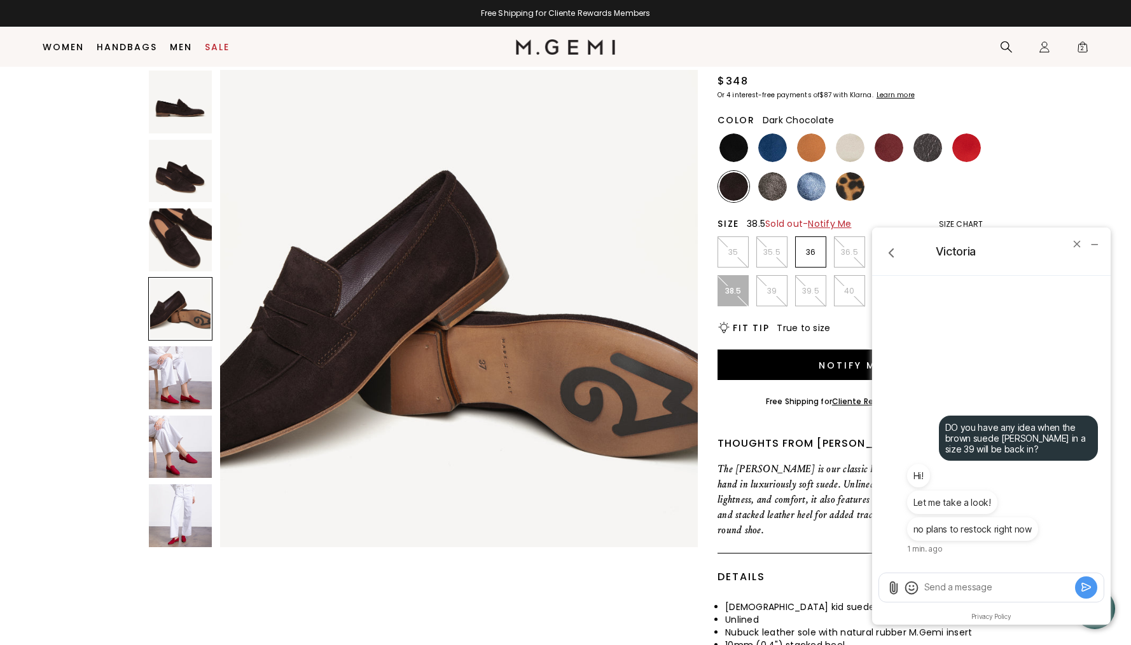
click at [956, 585] on textarea "Send a message" at bounding box center [997, 587] width 149 height 13
type textarea "OK"
click at [1078, 589] on button "Submit" at bounding box center [1086, 588] width 22 height 22
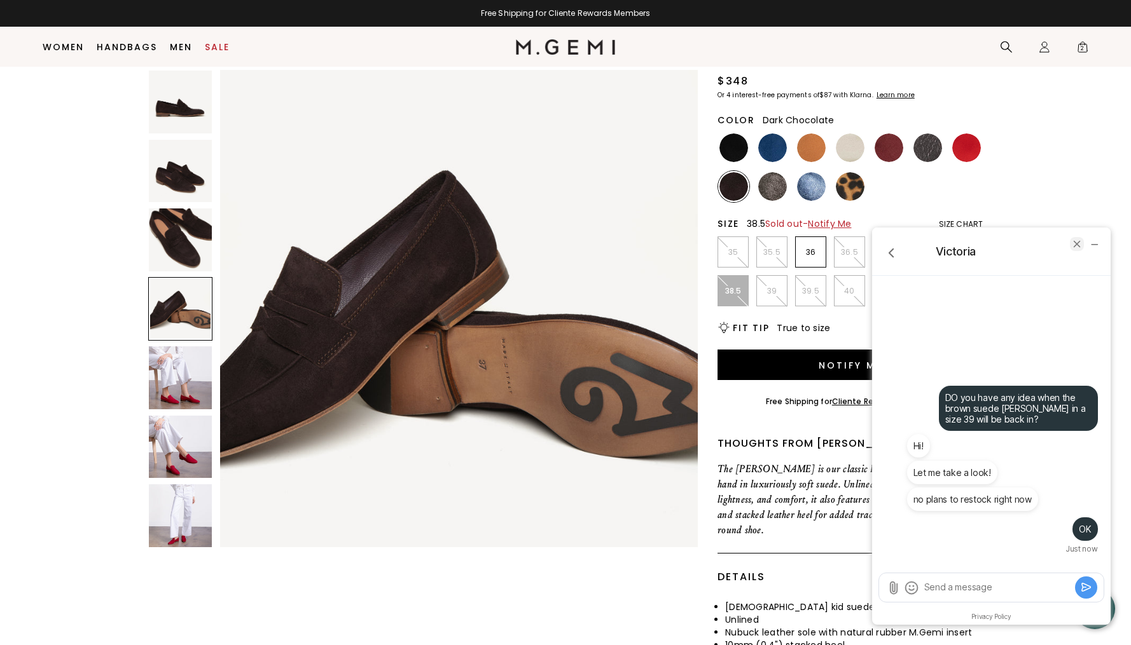
click at [1075, 245] on icon "end chat" at bounding box center [1076, 244] width 6 height 6
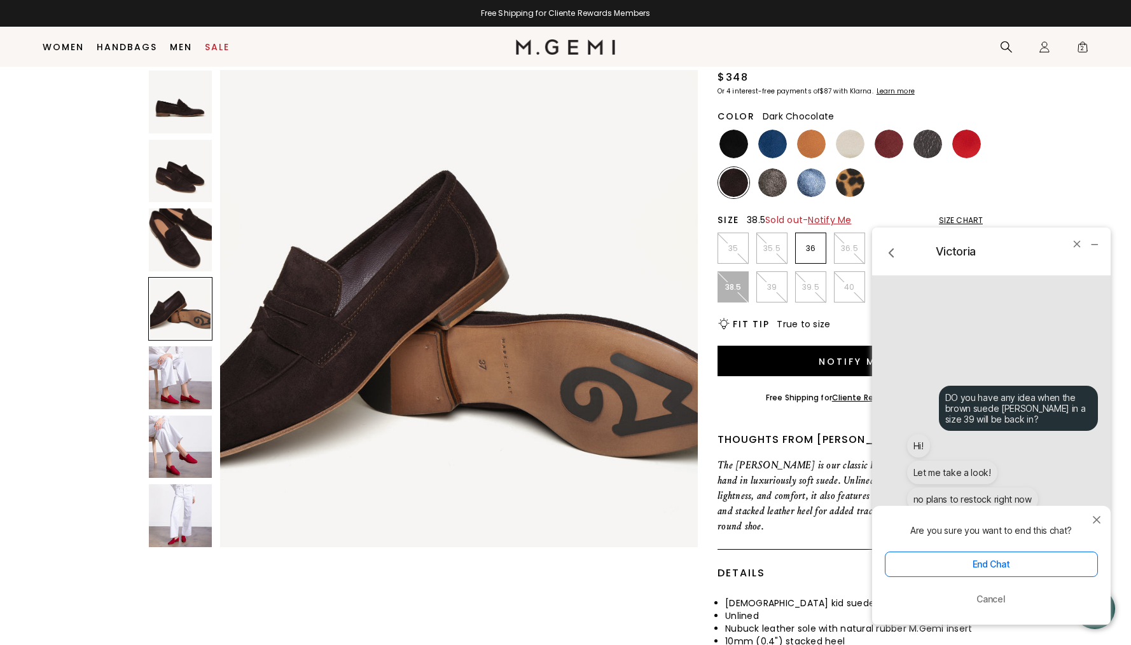
scroll to position [140, 0]
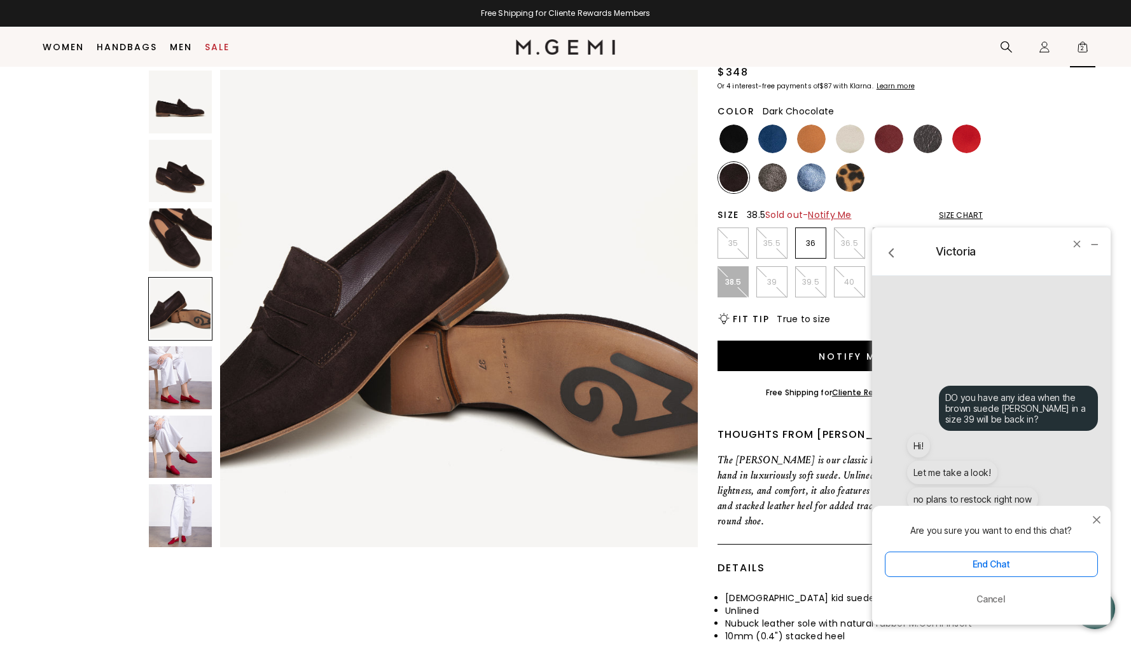
click at [1079, 49] on span "2" at bounding box center [1082, 49] width 13 height 13
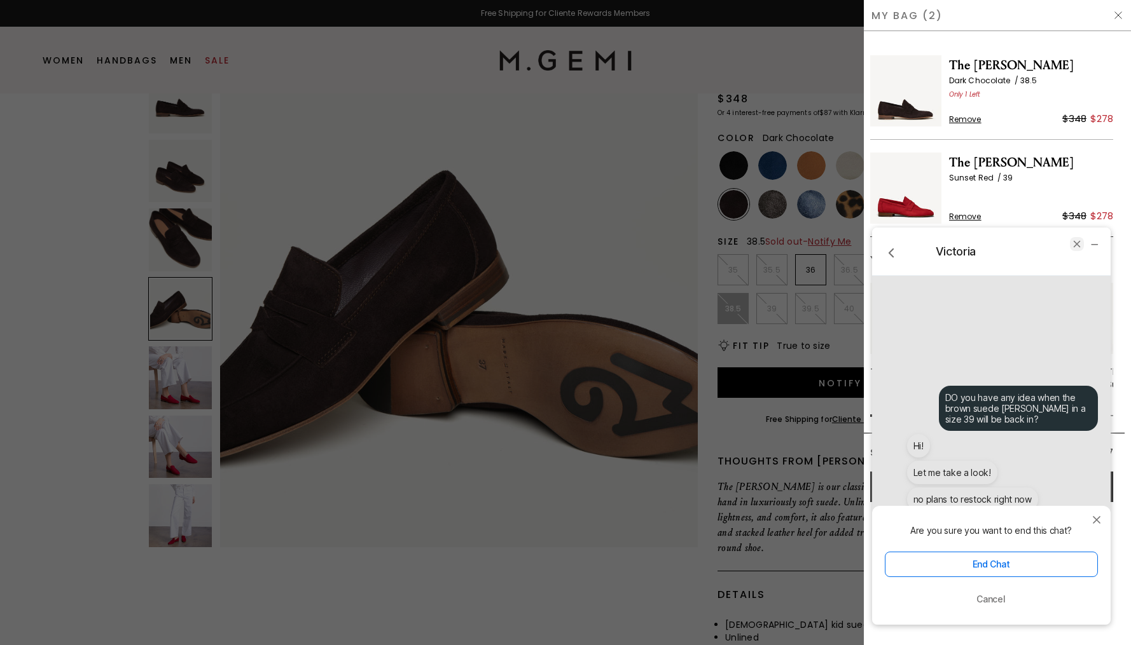
click at [1076, 244] on icon "end chat" at bounding box center [1076, 244] width 6 height 6
click at [973, 118] on span "Remove" at bounding box center [965, 119] width 32 height 10
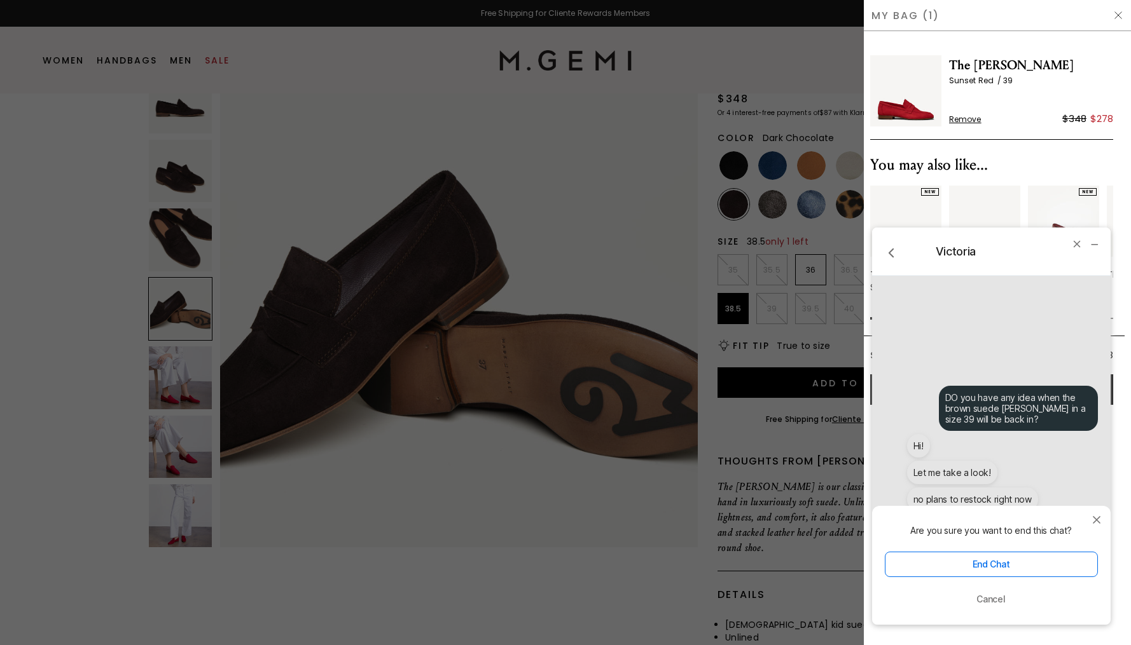
click at [900, 106] on img at bounding box center [905, 90] width 71 height 71
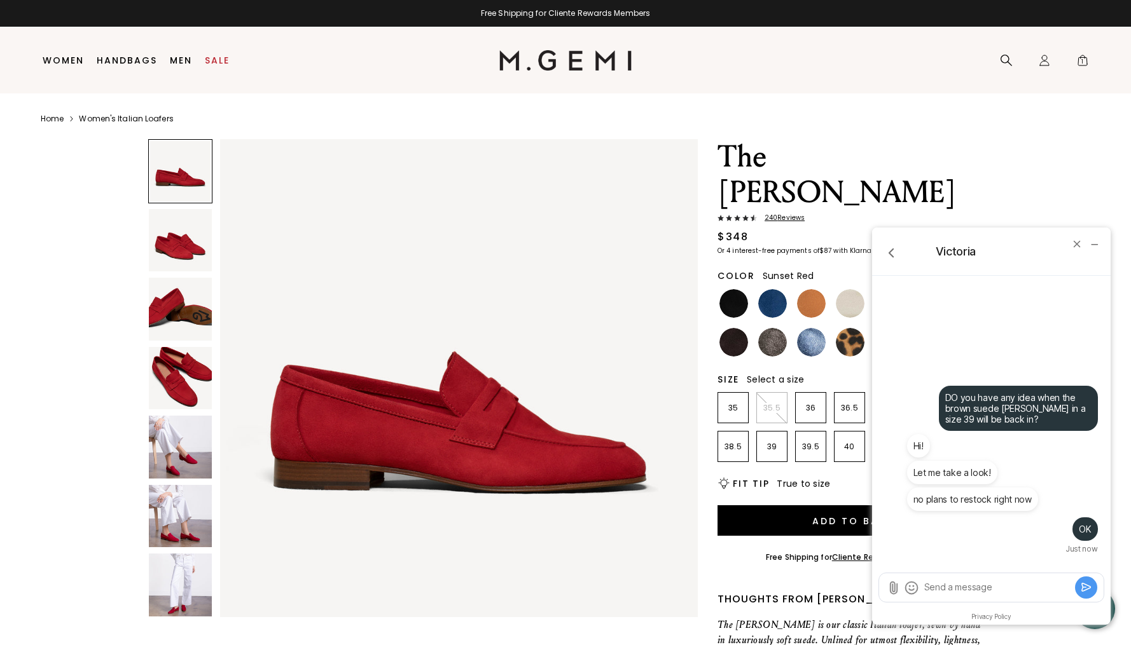
click at [203, 249] on img at bounding box center [180, 240] width 63 height 63
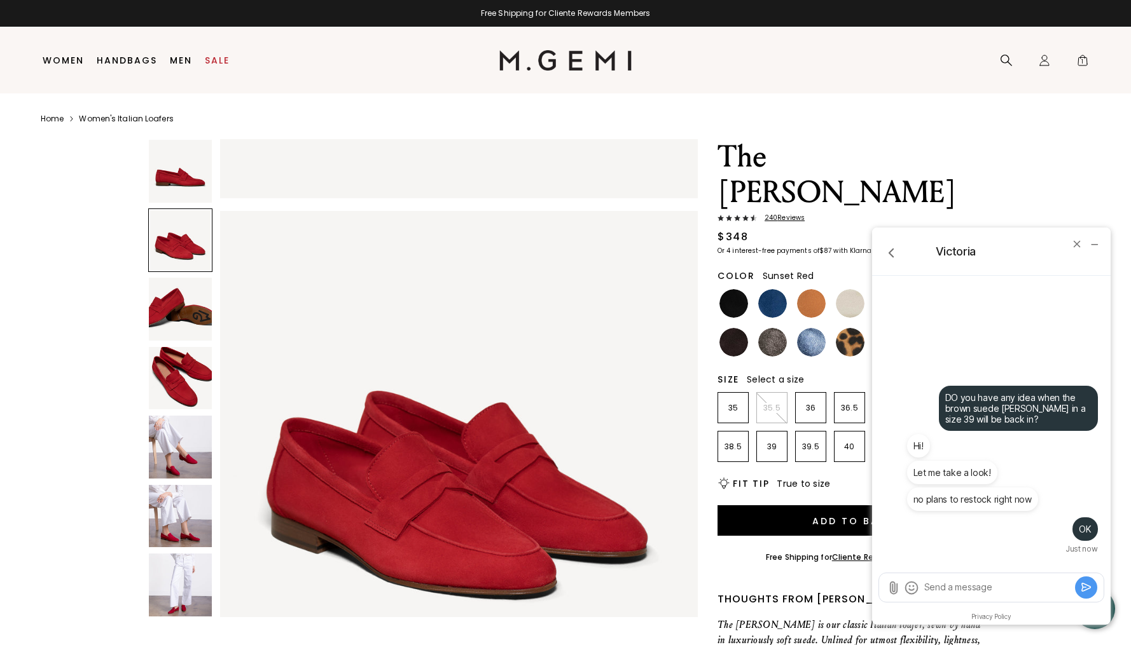
scroll to position [491, 0]
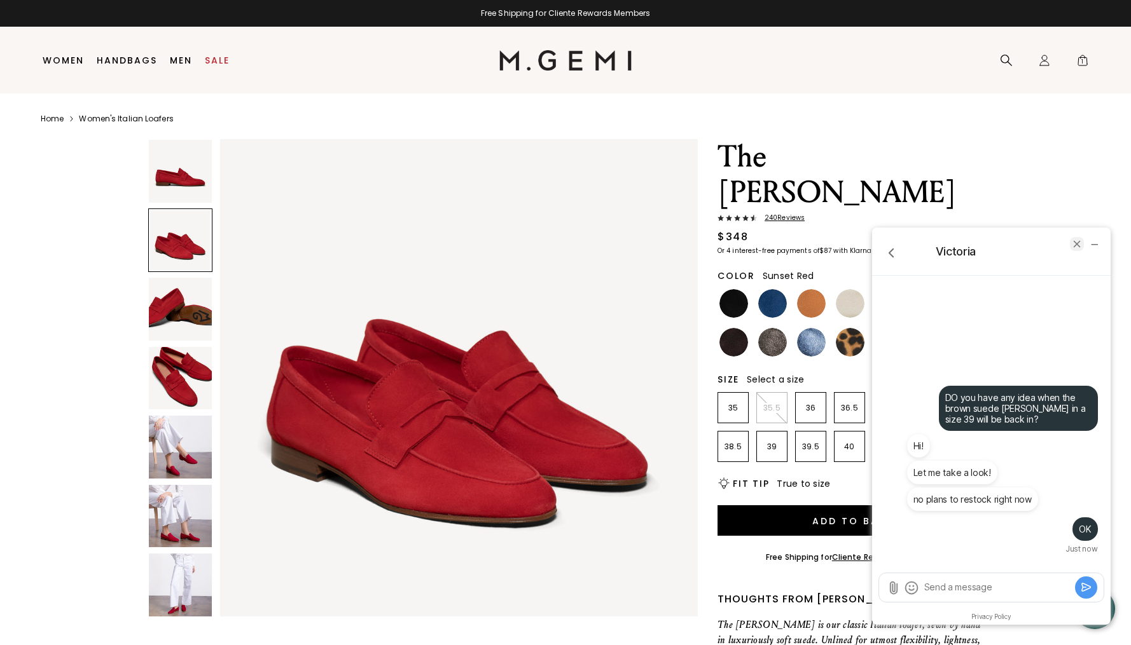
click at [1075, 240] on icon "end chat" at bounding box center [1076, 243] width 11 height 11
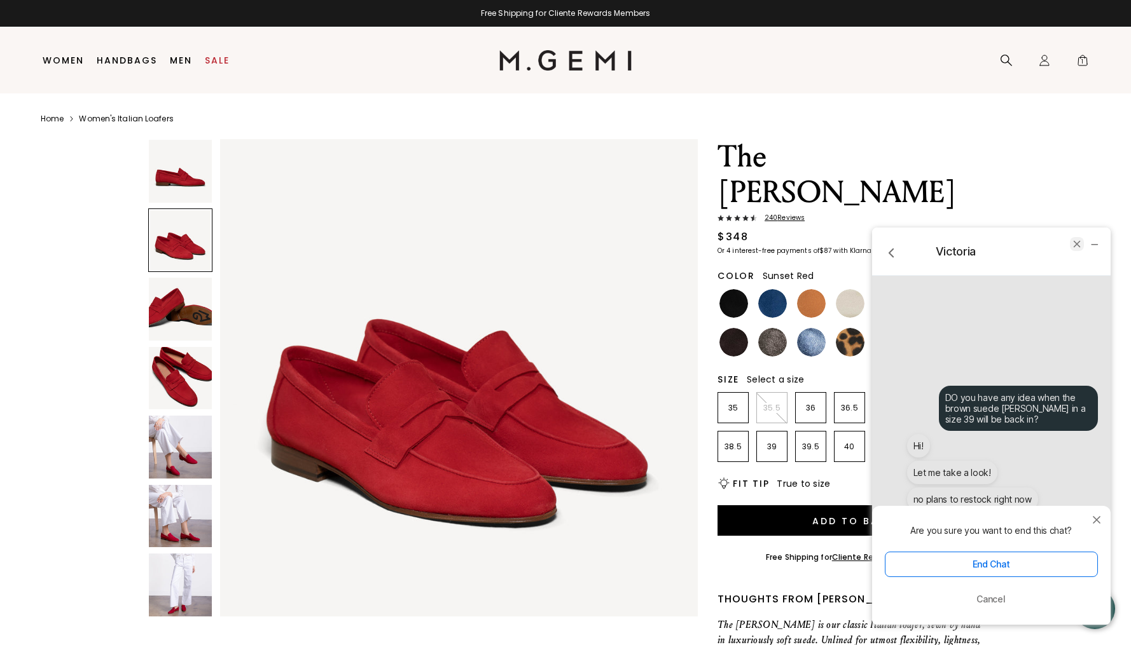
click at [1075, 240] on icon "end chat" at bounding box center [1076, 243] width 11 height 11
click at [1026, 561] on button "End Chat" at bounding box center [991, 564] width 213 height 25
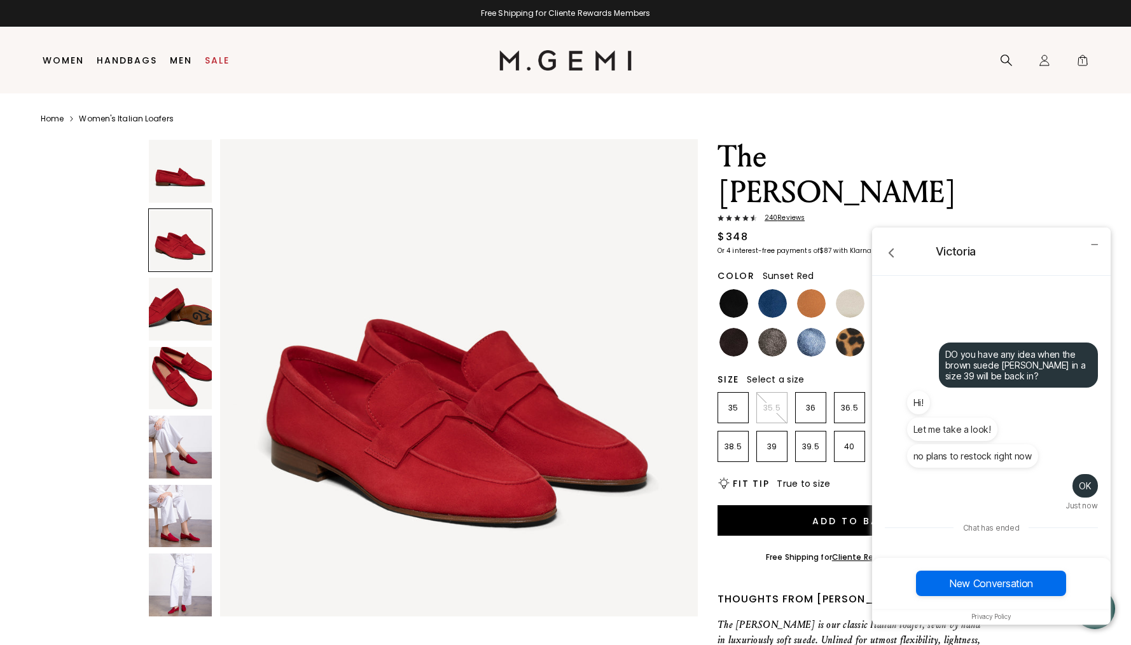
click at [617, 221] on img at bounding box center [459, 378] width 478 height 478
click at [890, 252] on icon "go back" at bounding box center [890, 253] width 4 height 8
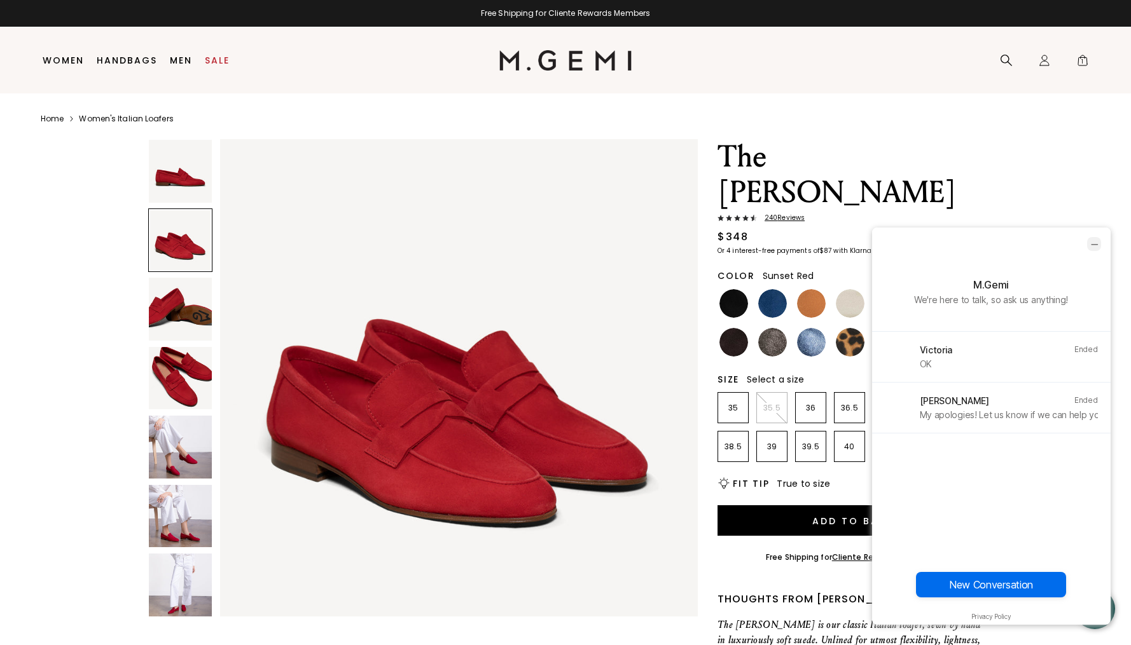
click at [1095, 244] on icon "minimize chat widget" at bounding box center [1094, 244] width 6 height 0
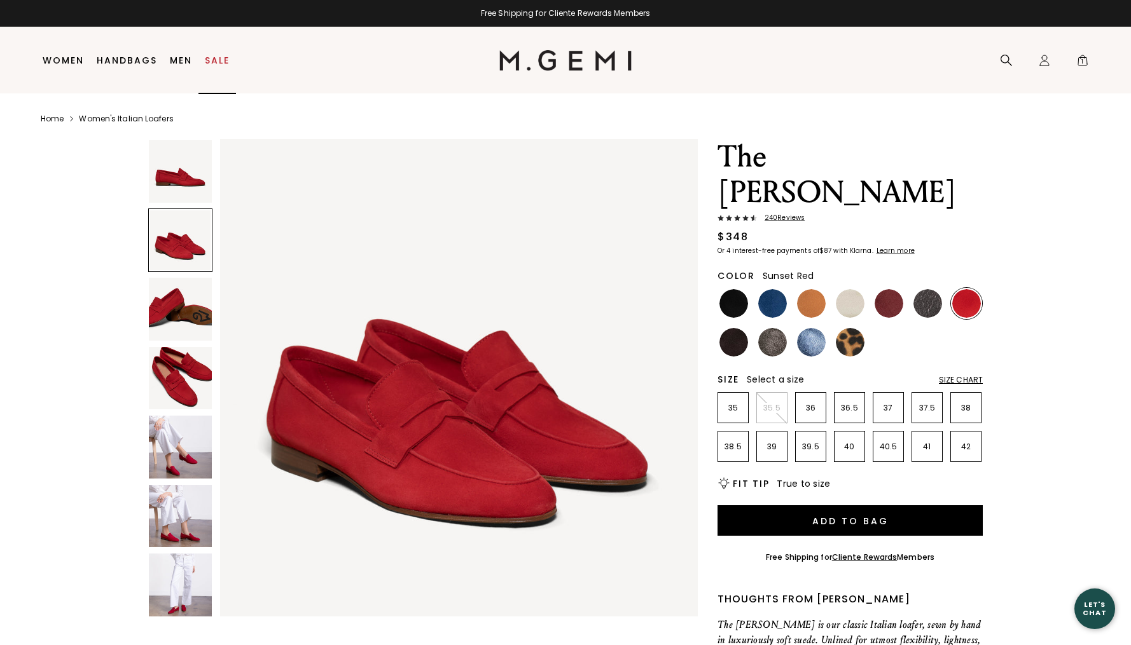
click at [219, 60] on link "Sale" at bounding box center [217, 60] width 25 height 10
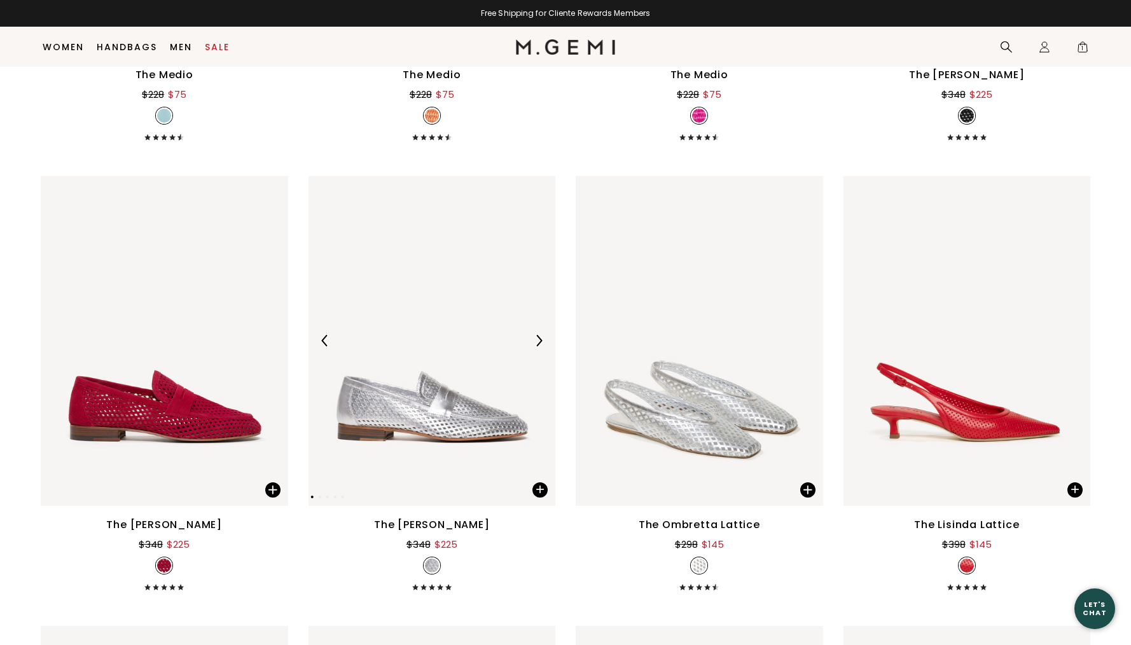
scroll to position [1369, 0]
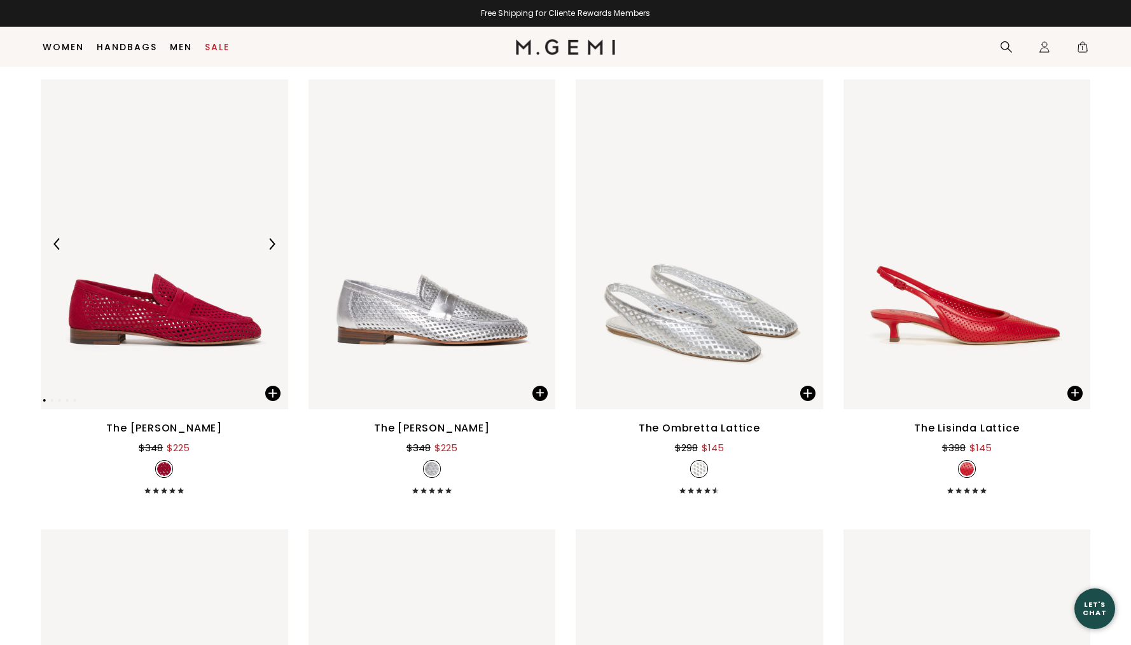
click at [196, 340] on img at bounding box center [164, 244] width 247 height 330
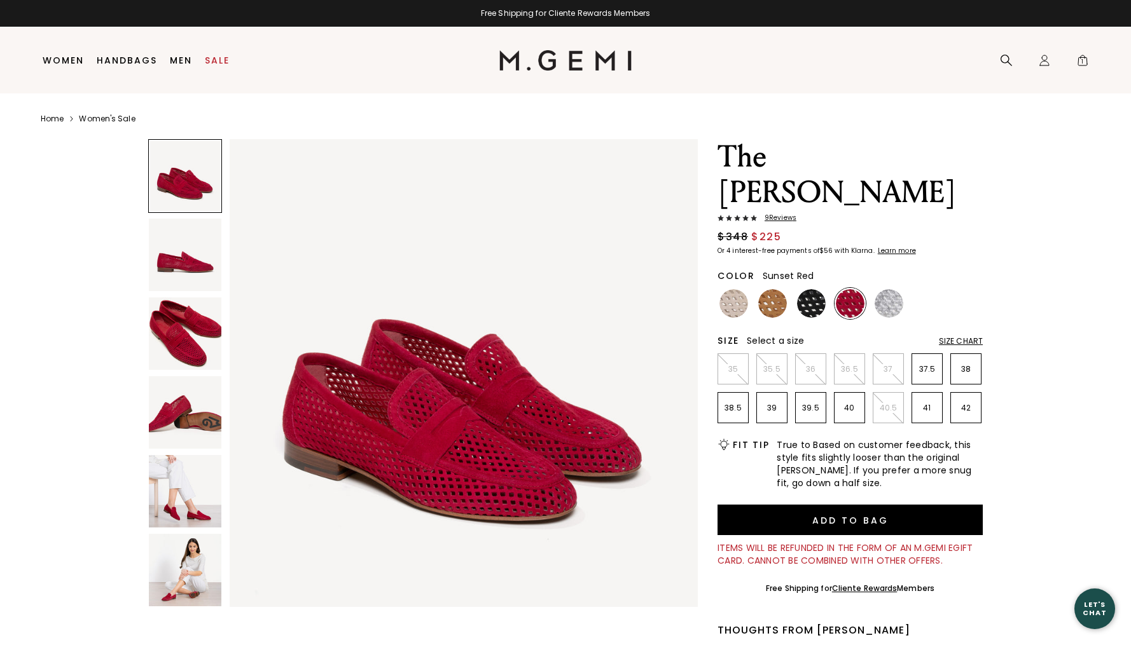
click at [181, 258] on img at bounding box center [185, 255] width 72 height 72
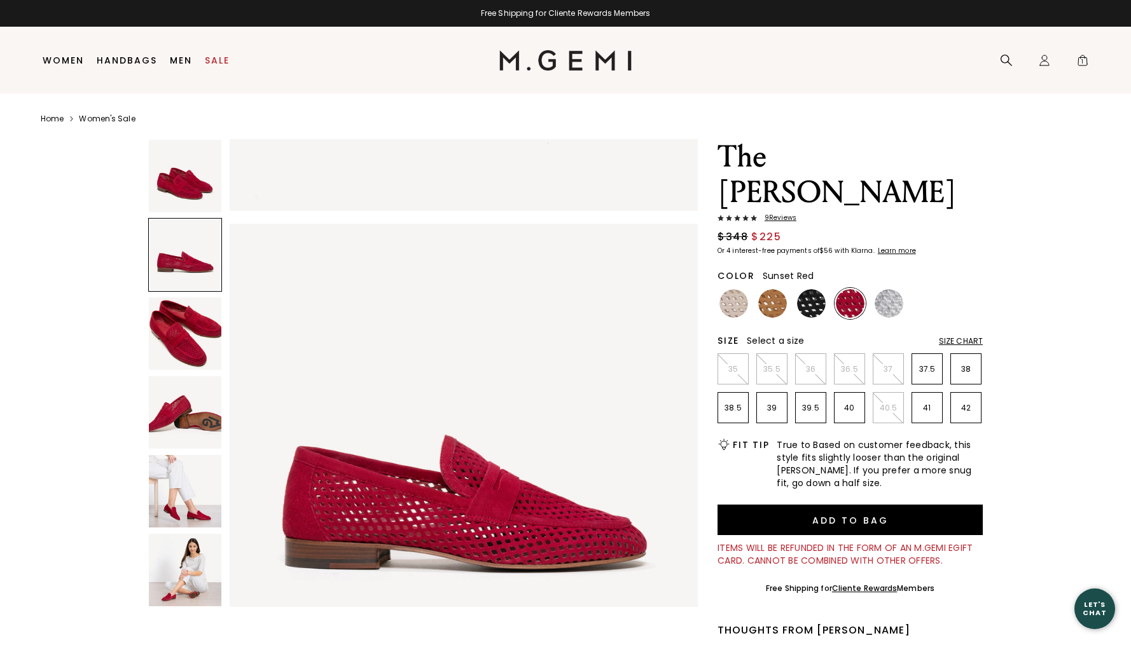
scroll to position [481, 0]
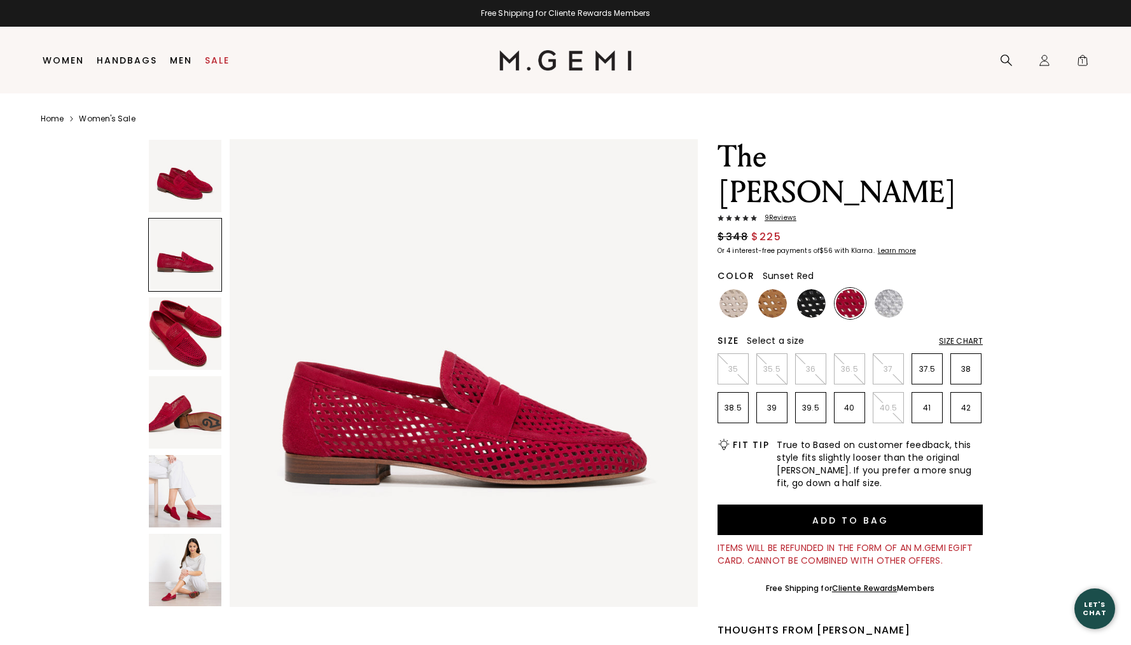
click at [177, 327] on img at bounding box center [185, 334] width 72 height 72
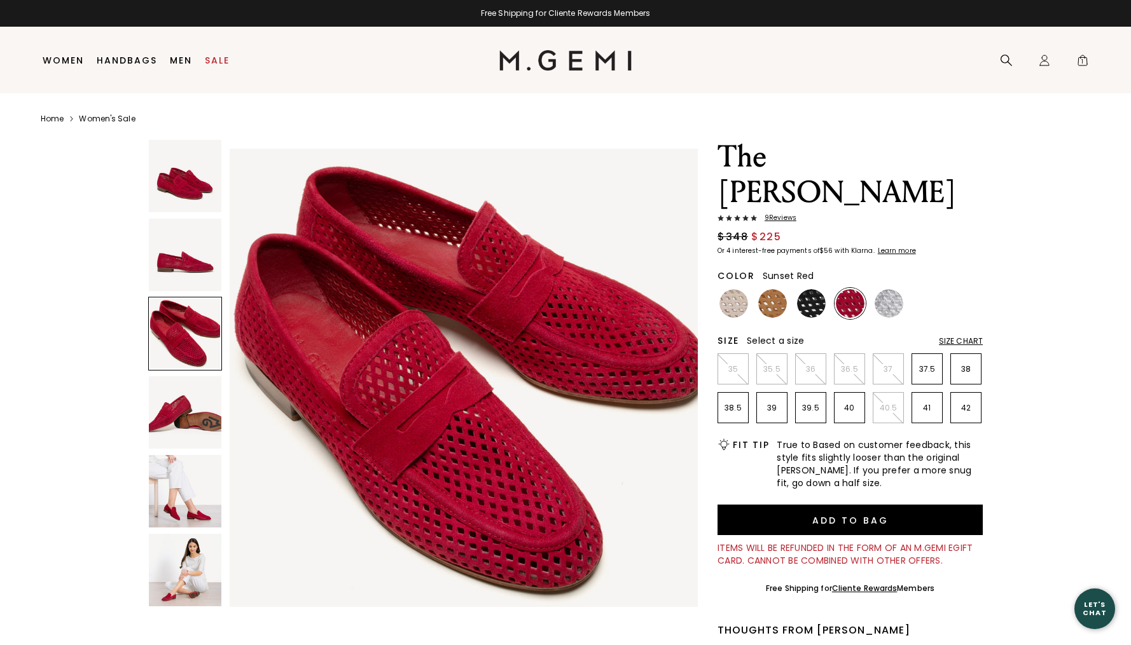
scroll to position [961, 0]
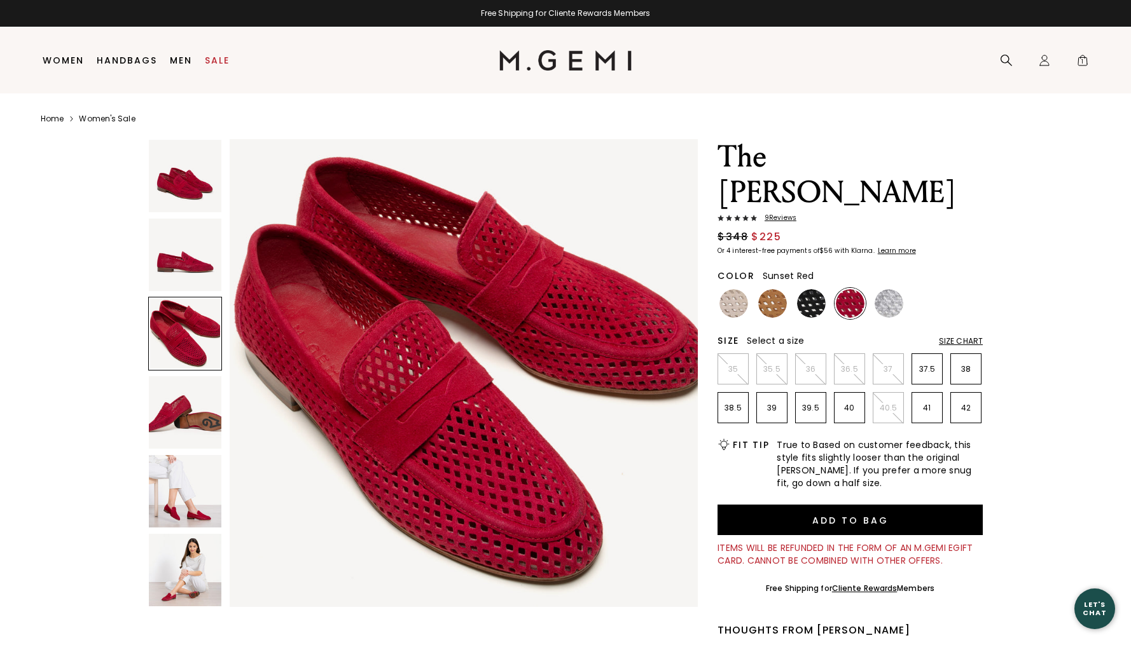
click at [185, 415] on img at bounding box center [185, 412] width 72 height 72
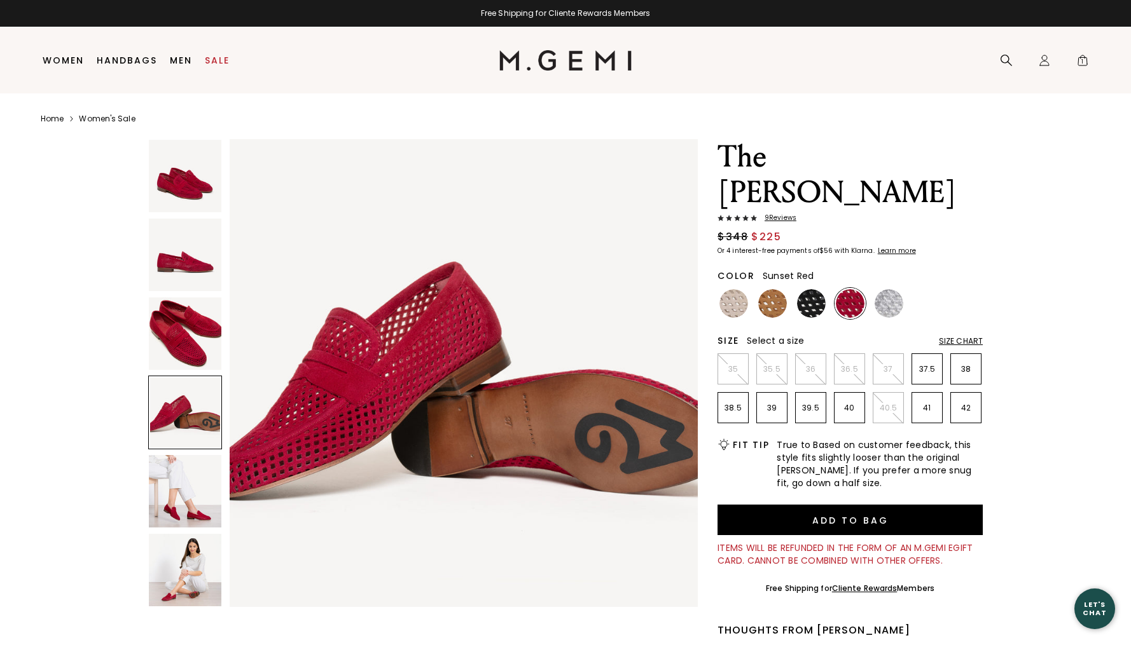
click at [201, 515] on img at bounding box center [185, 491] width 72 height 72
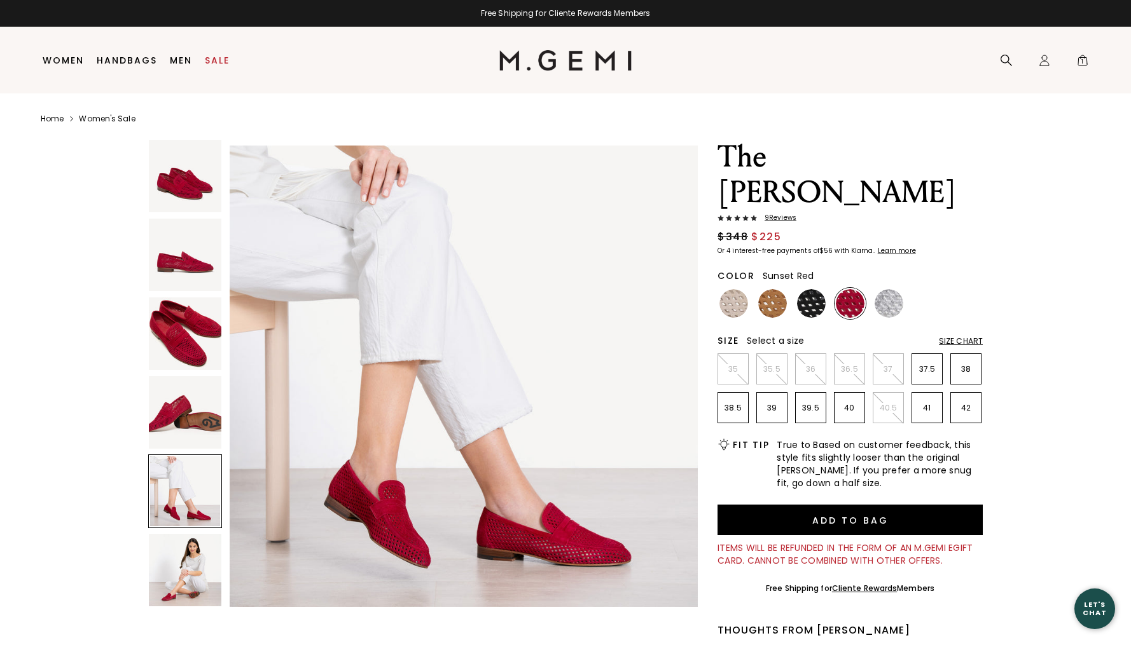
scroll to position [1923, 0]
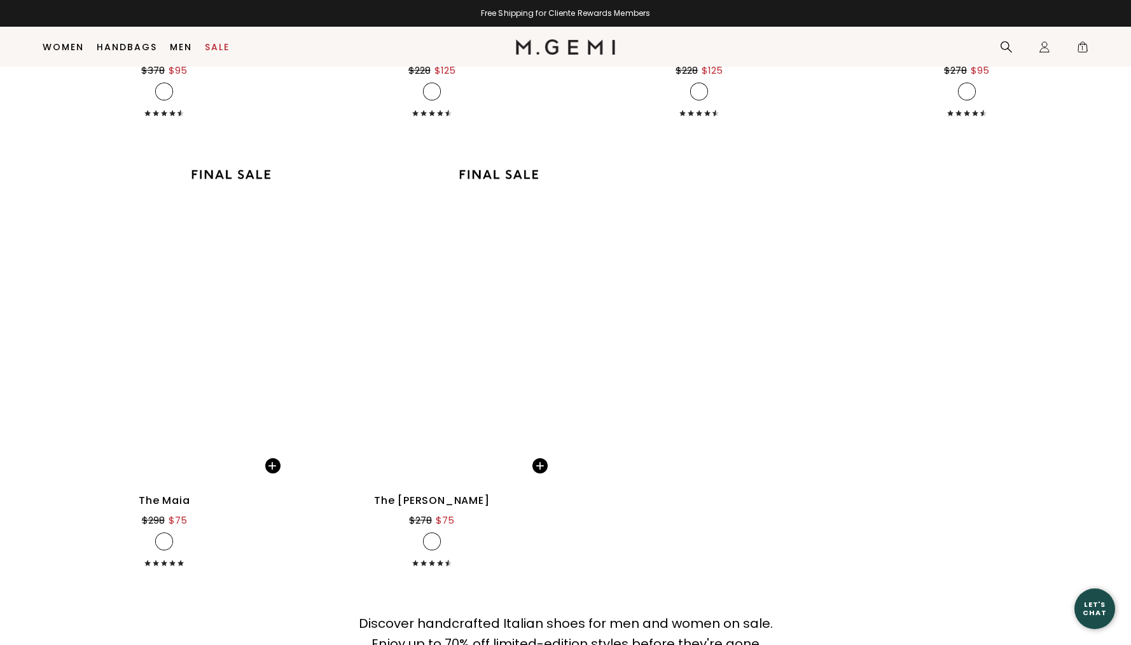
scroll to position [3504, 0]
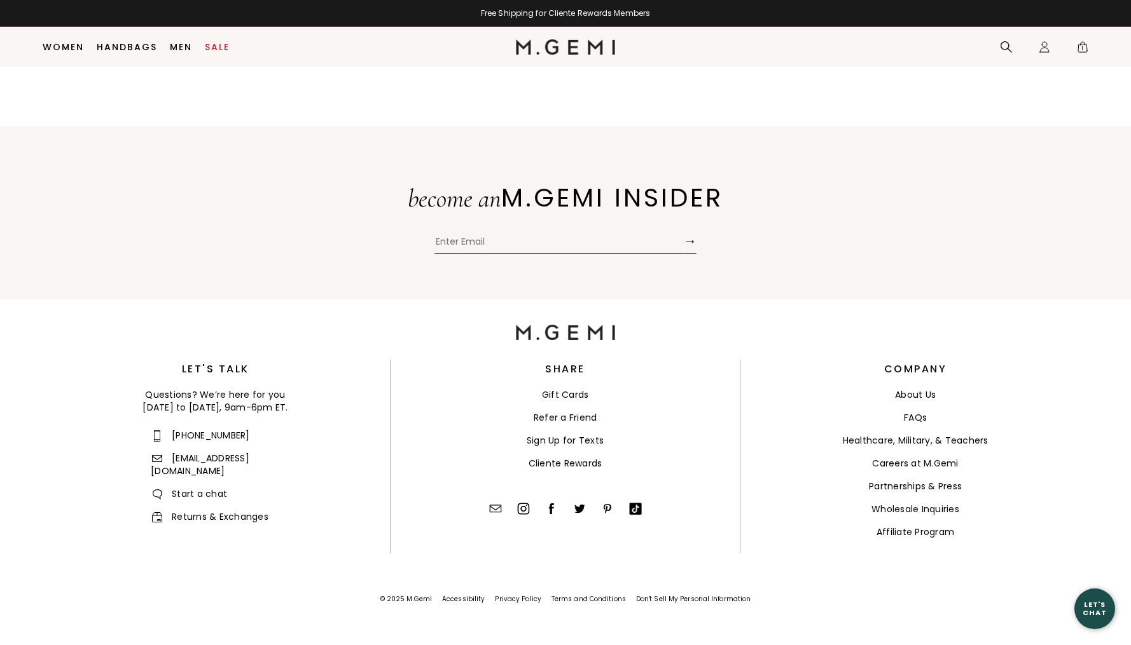
scroll to position [3424, 0]
click at [202, 511] on link "Returns & Exchanges" at bounding box center [210, 517] width 118 height 13
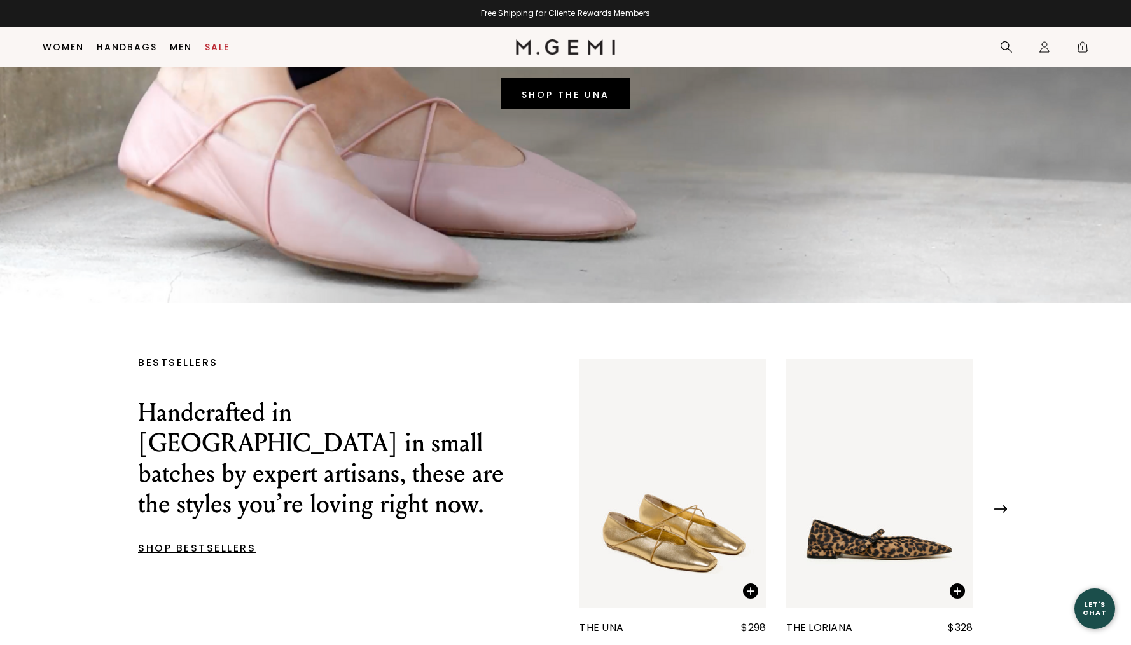
scroll to position [294, 0]
